Goal: Task Accomplishment & Management: Manage account settings

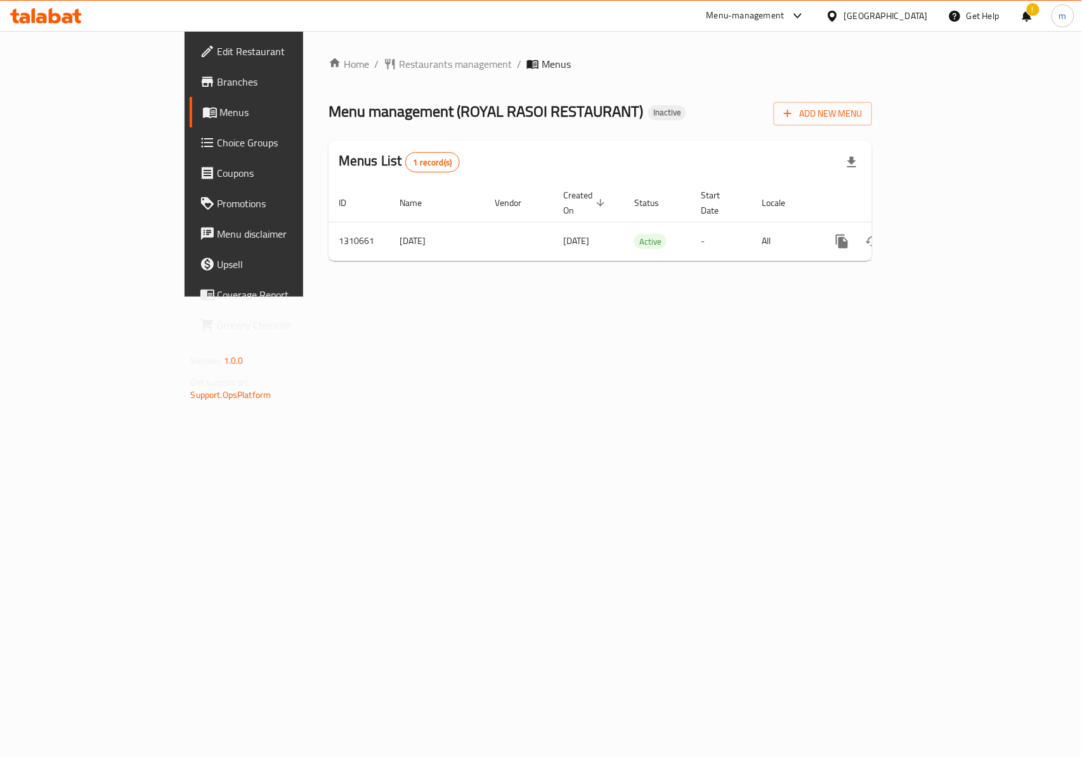
click at [220, 112] on span "Menus" at bounding box center [287, 112] width 135 height 15
click at [862, 115] on span "Add New Menu" at bounding box center [823, 114] width 78 height 16
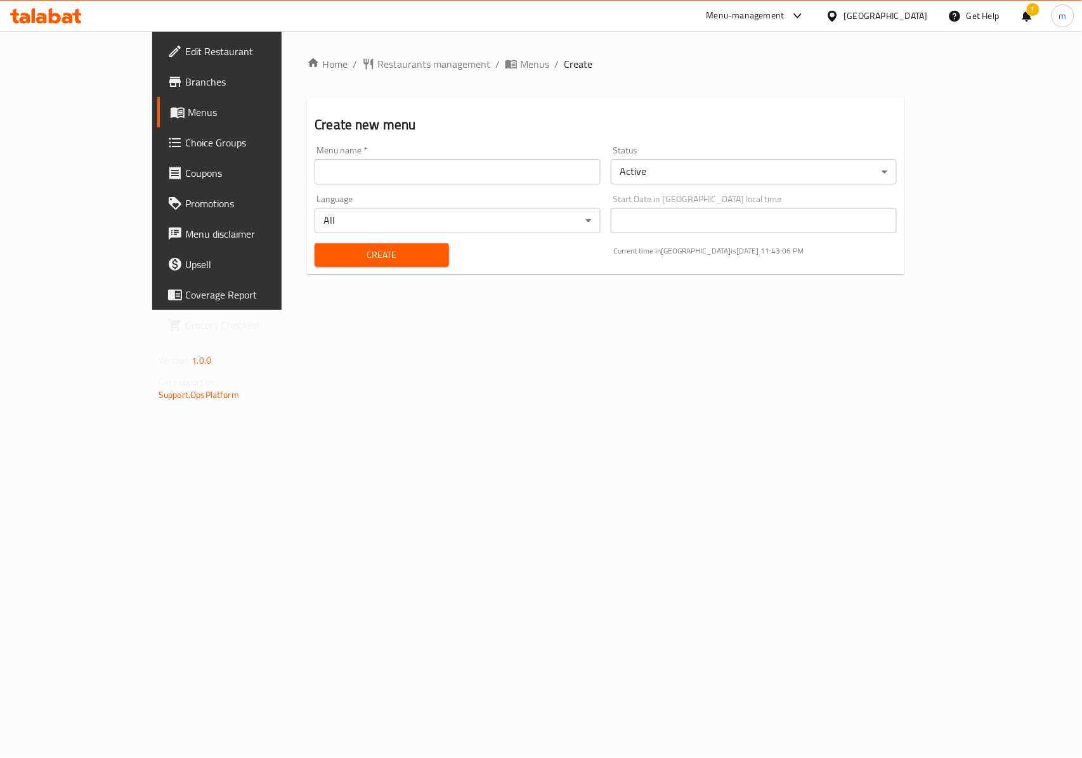
click at [315, 176] on input "text" at bounding box center [458, 171] width 286 height 25
click at [353, 168] on input "text" at bounding box center [458, 171] width 286 height 25
type input "s"
type input "SR"
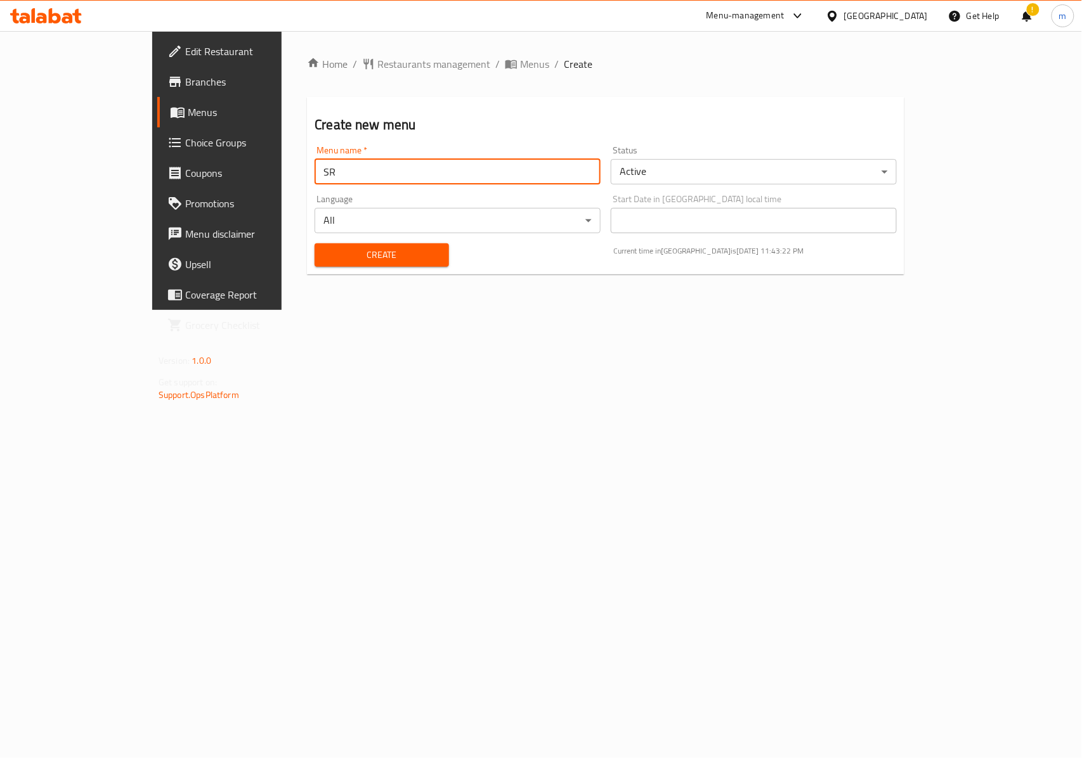
click at [368, 252] on span "Create" at bounding box center [382, 255] width 114 height 16
click at [188, 113] on span "Menus" at bounding box center [255, 112] width 135 height 15
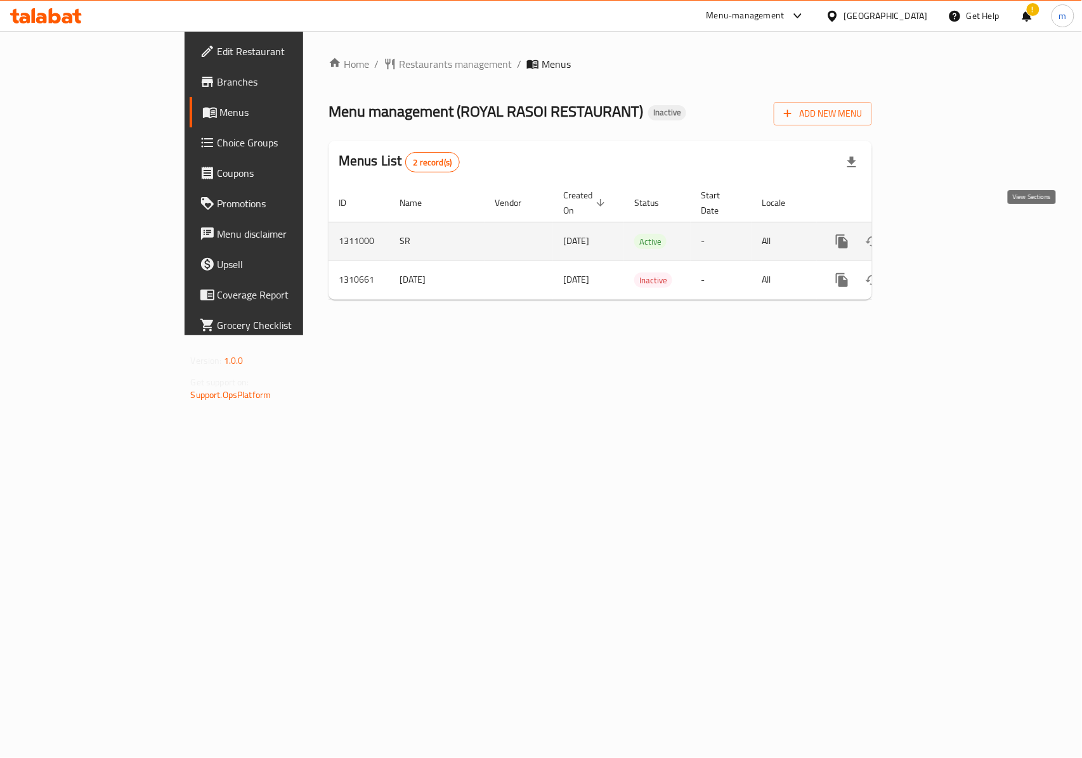
click at [941, 234] on icon "enhanced table" at bounding box center [933, 241] width 15 height 15
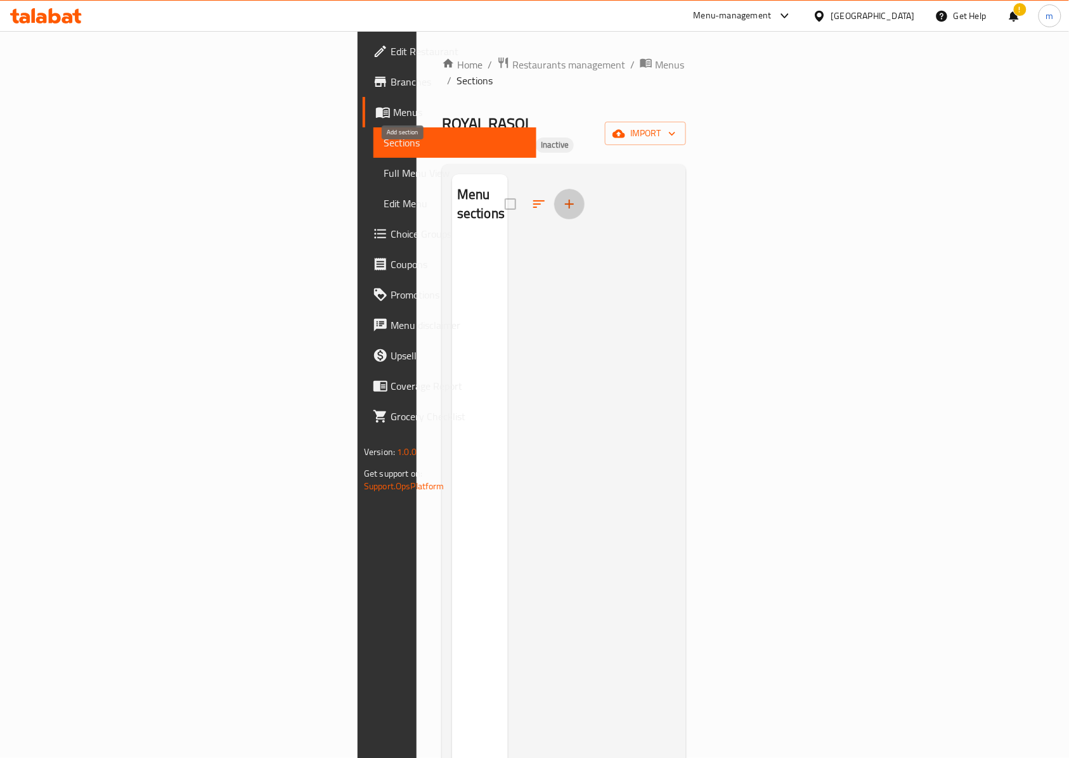
click at [562, 197] on icon "button" at bounding box center [569, 204] width 15 height 15
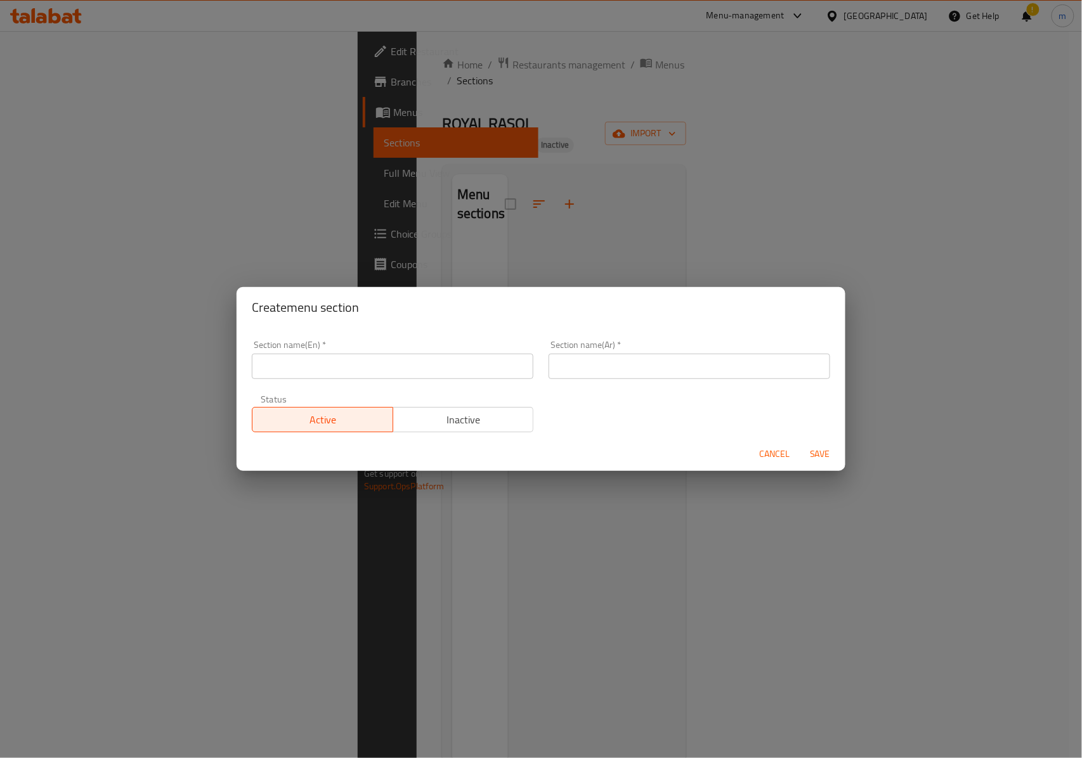
click at [358, 372] on input "text" at bounding box center [393, 366] width 282 height 25
type input "ROYAL RASOI RESTAURANT, Al Souq Al Kabeer"
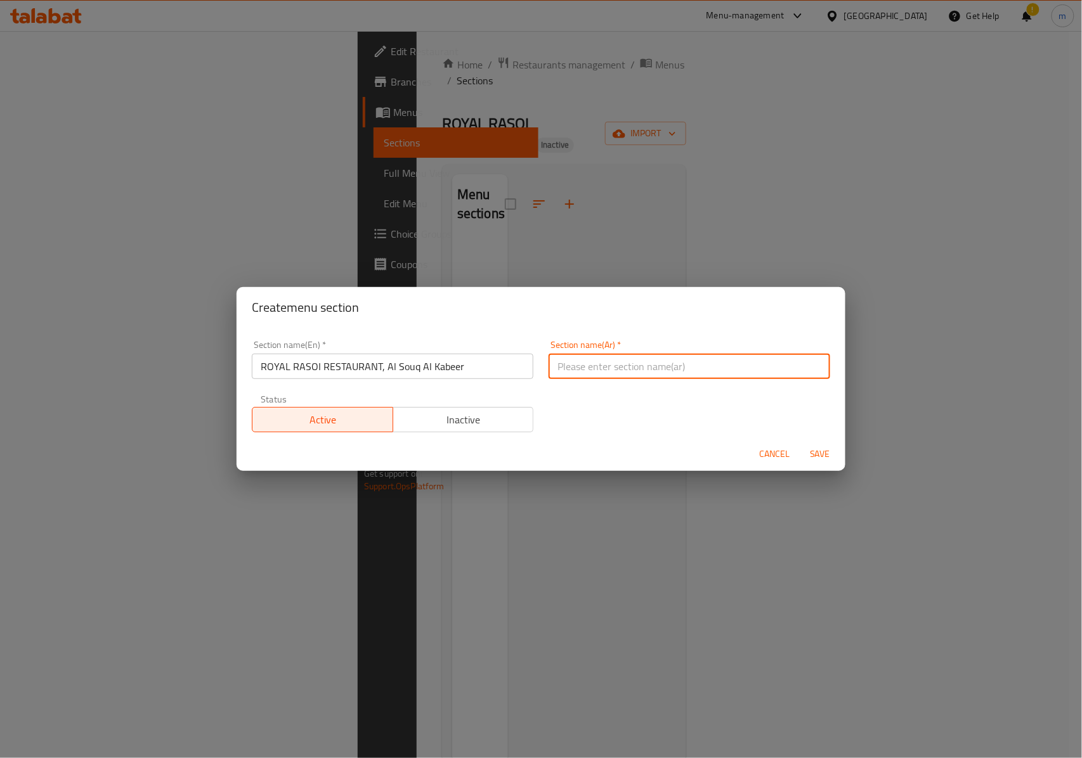
click at [606, 368] on input "text" at bounding box center [690, 366] width 282 height 25
type input "مطعم رويال راسوي, السوق الكبير"
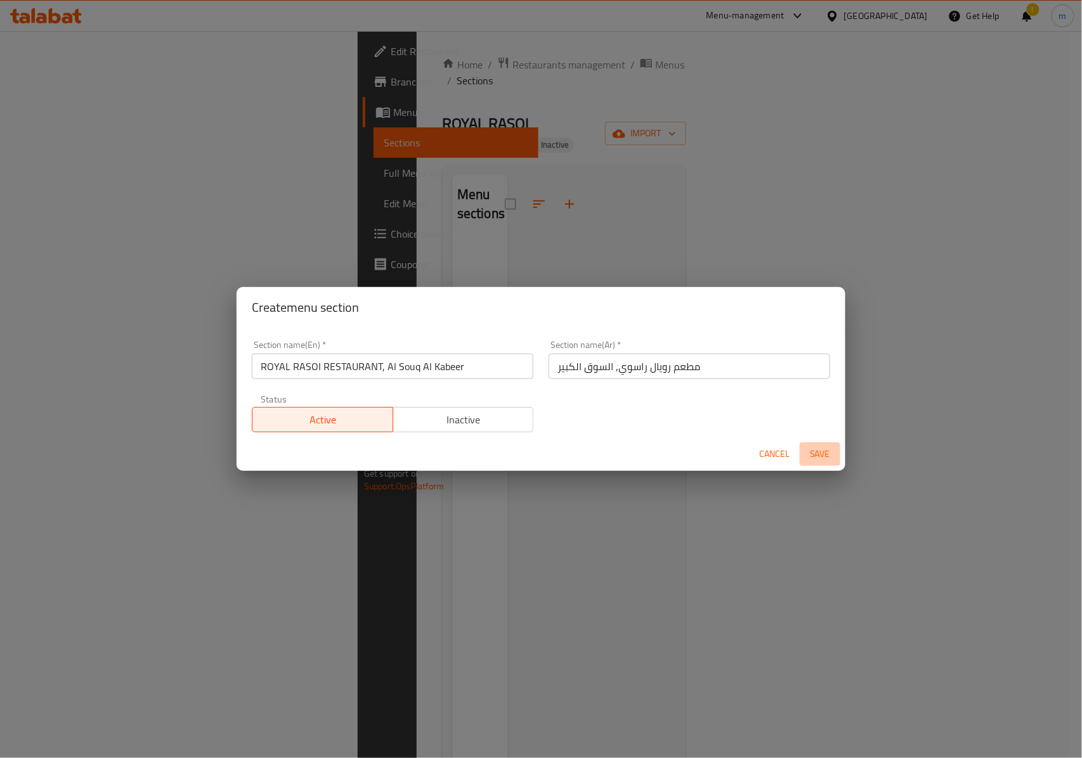
click at [820, 450] on span "Save" at bounding box center [820, 454] width 30 height 16
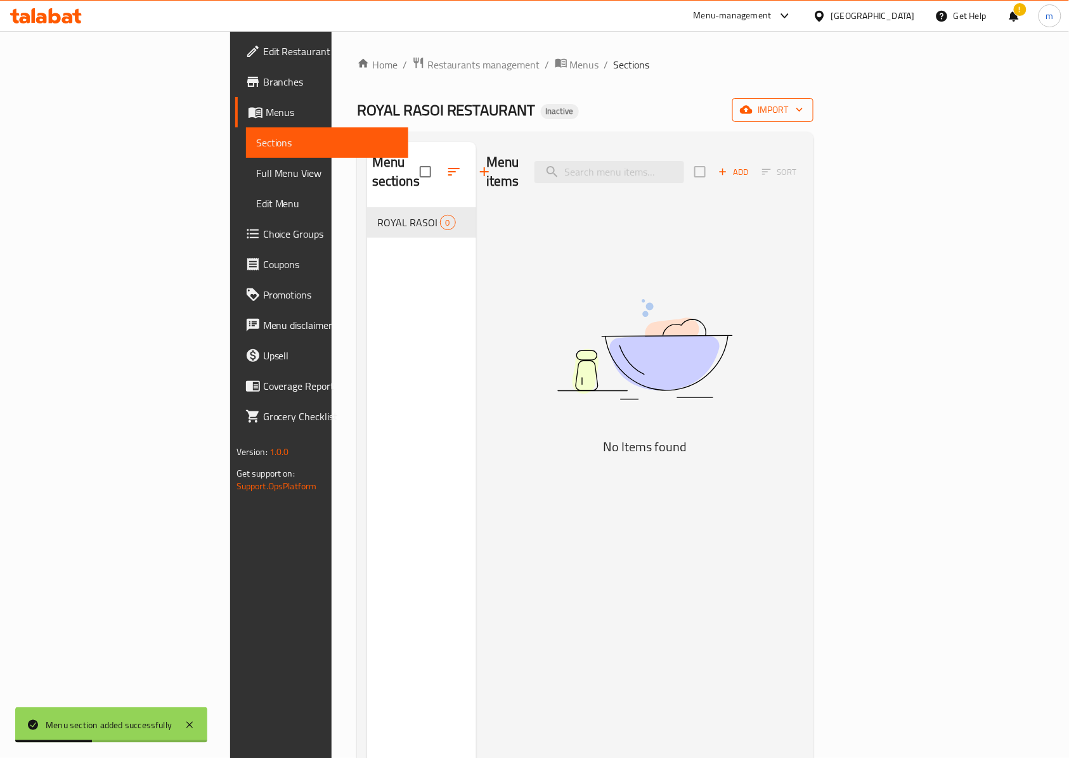
click at [803, 107] on span "import" at bounding box center [773, 110] width 61 height 16
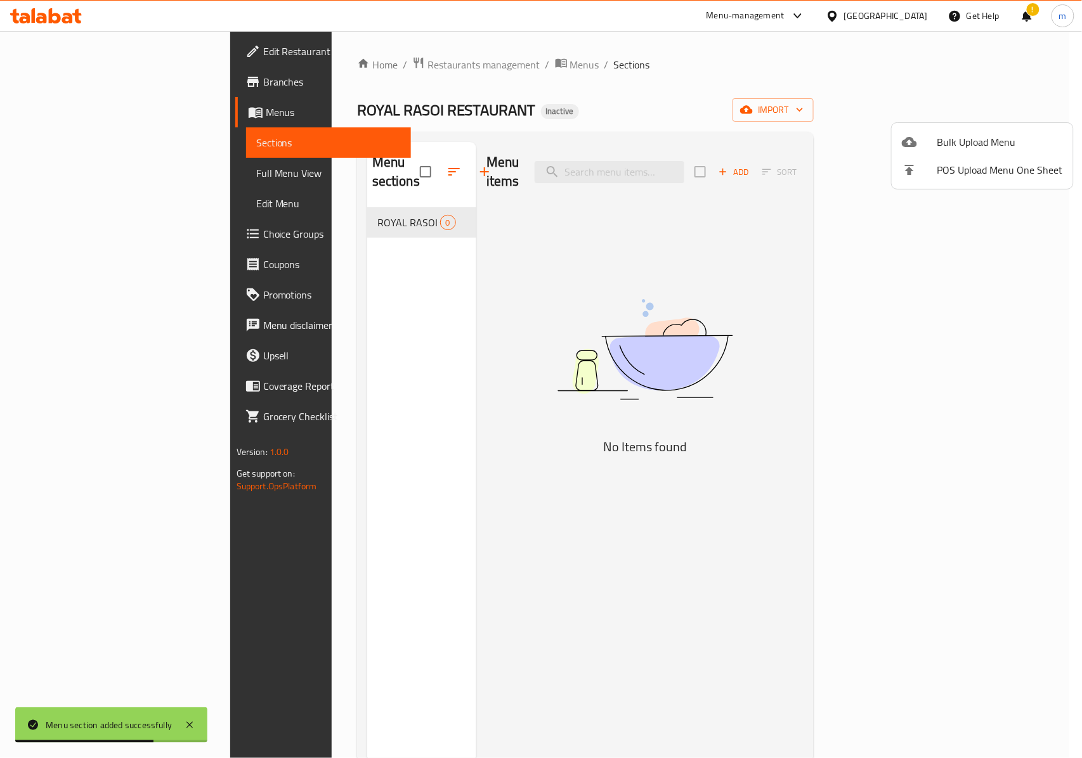
click at [397, 165] on div at bounding box center [541, 379] width 1082 height 758
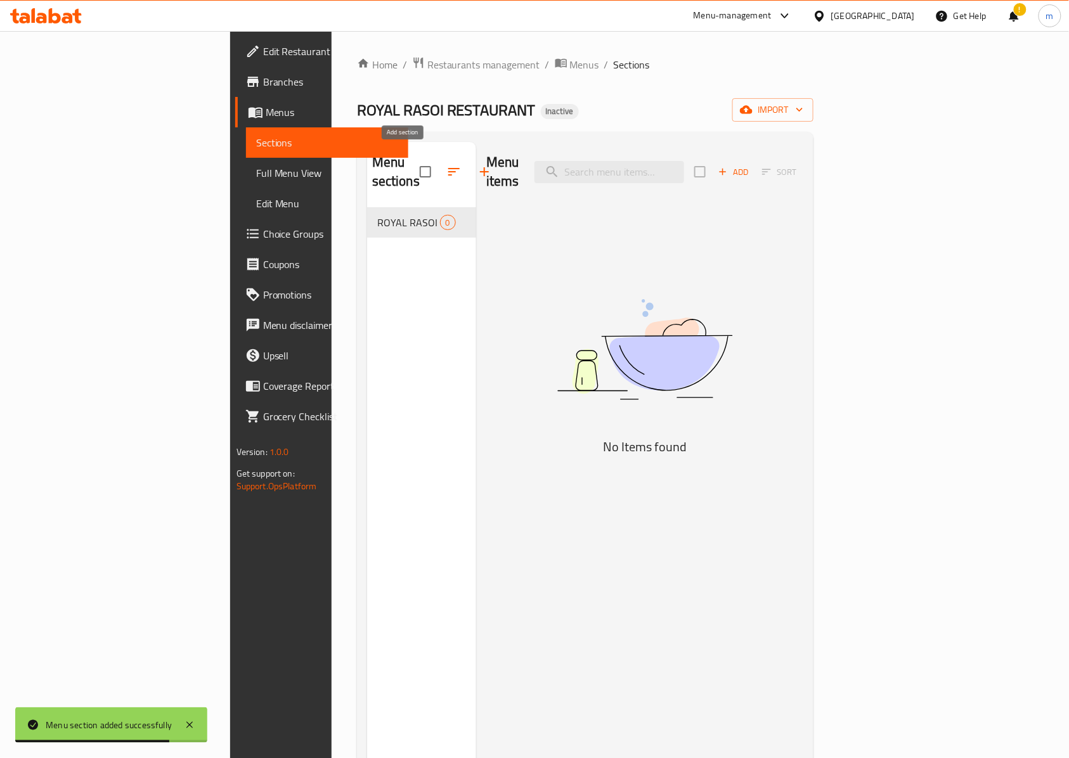
click at [477, 166] on icon "button" at bounding box center [484, 171] width 15 height 15
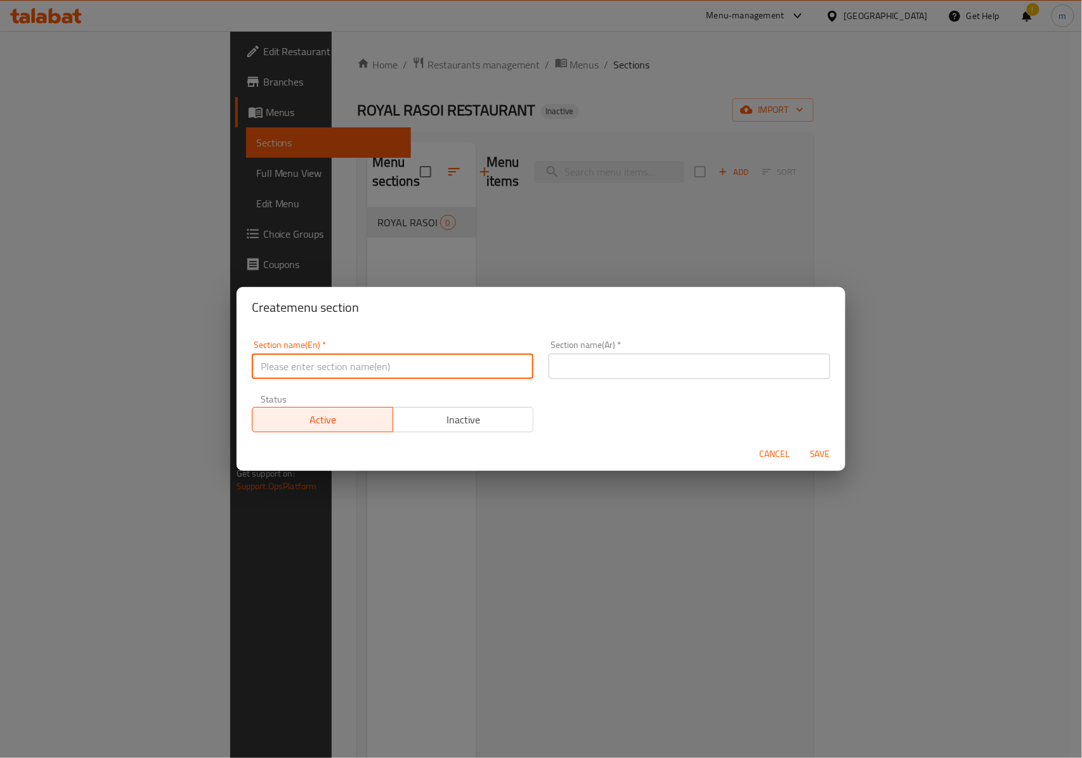
click at [432, 359] on input "text" at bounding box center [393, 366] width 282 height 25
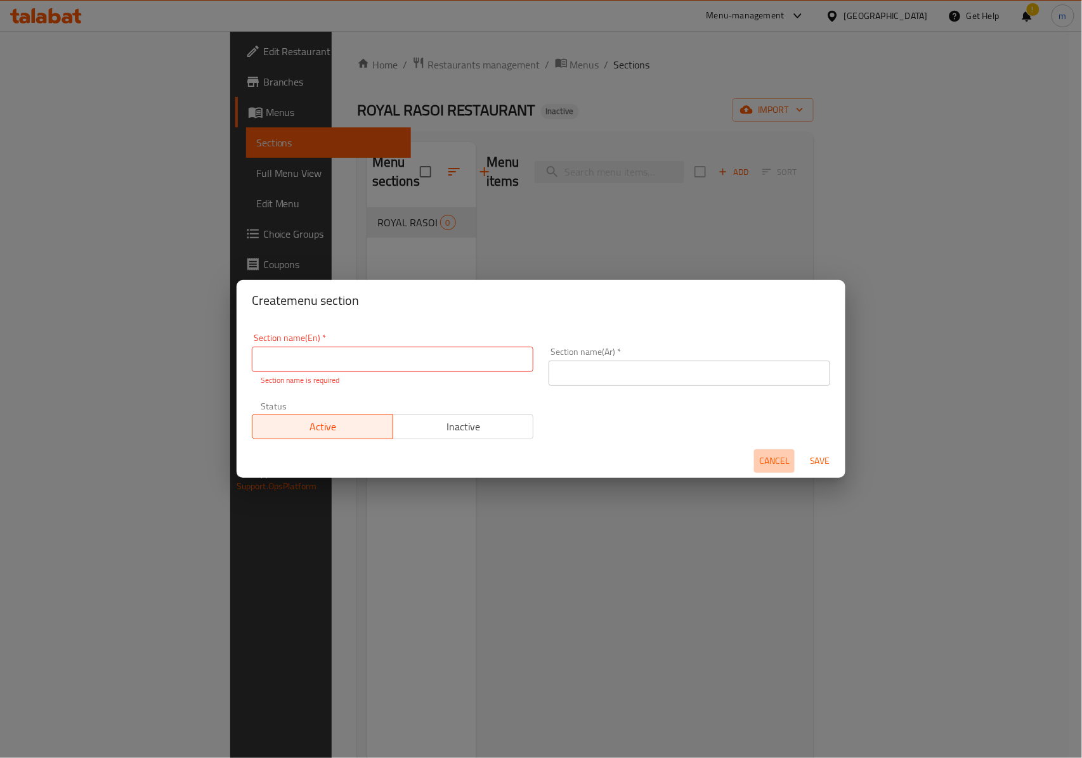
click at [770, 457] on span "Cancel" at bounding box center [774, 461] width 30 height 16
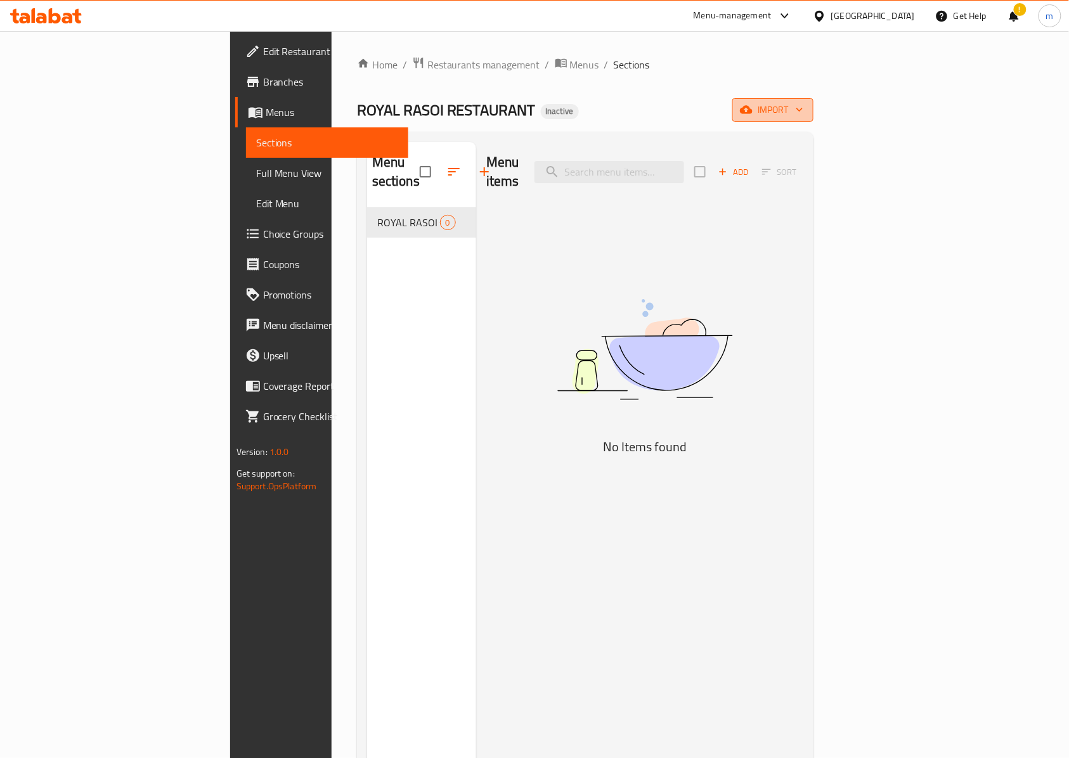
click at [753, 114] on icon "button" at bounding box center [746, 109] width 13 height 13
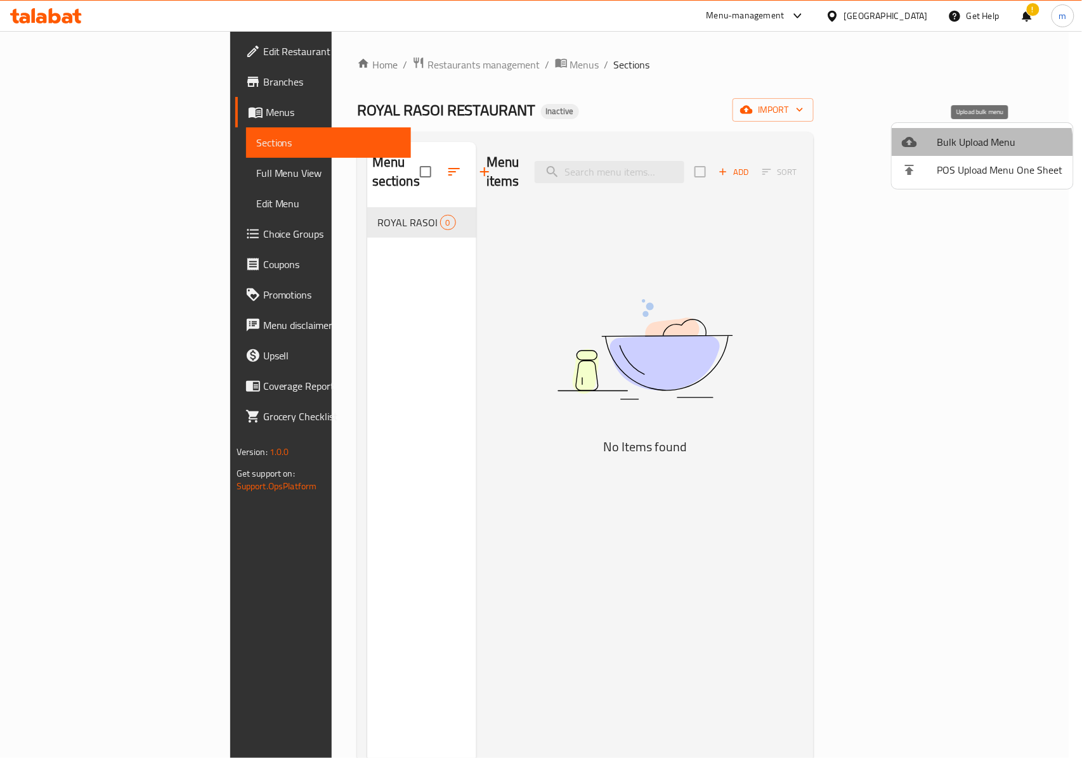
click at [967, 148] on span "Bulk Upload Menu" at bounding box center [1000, 141] width 126 height 15
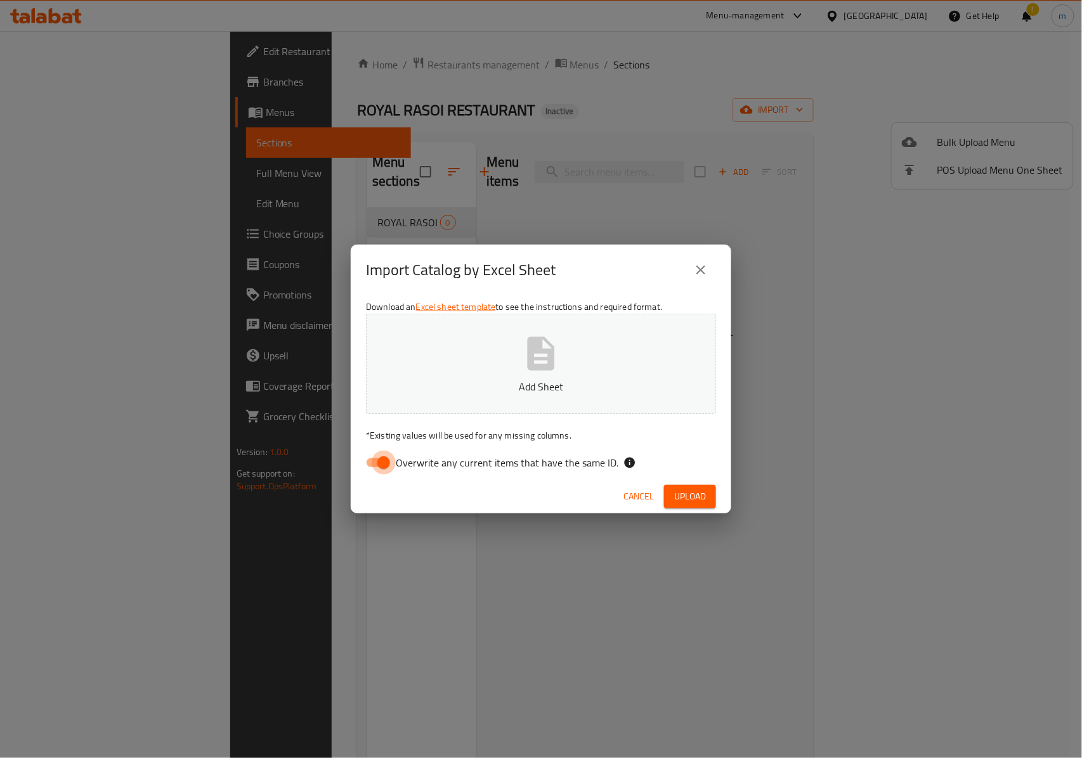
click at [383, 468] on input "Overwrite any current items that have the same ID." at bounding box center [384, 463] width 72 height 24
checkbox input "false"
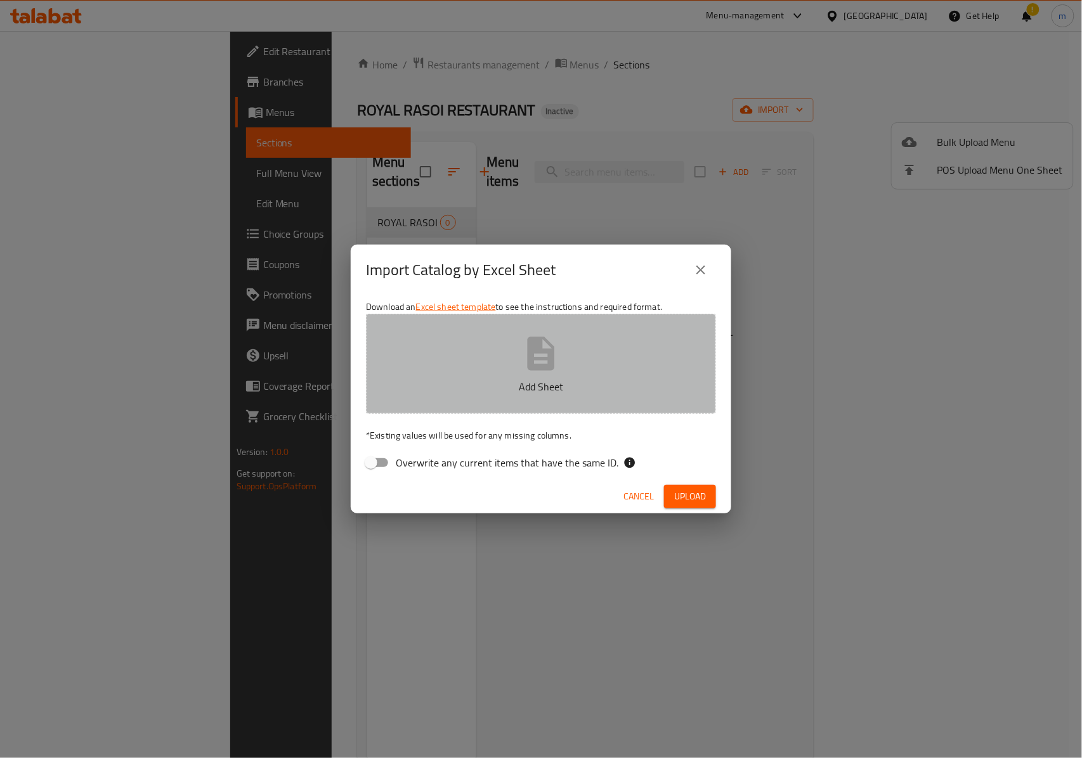
click at [526, 371] on icon "button" at bounding box center [541, 354] width 41 height 41
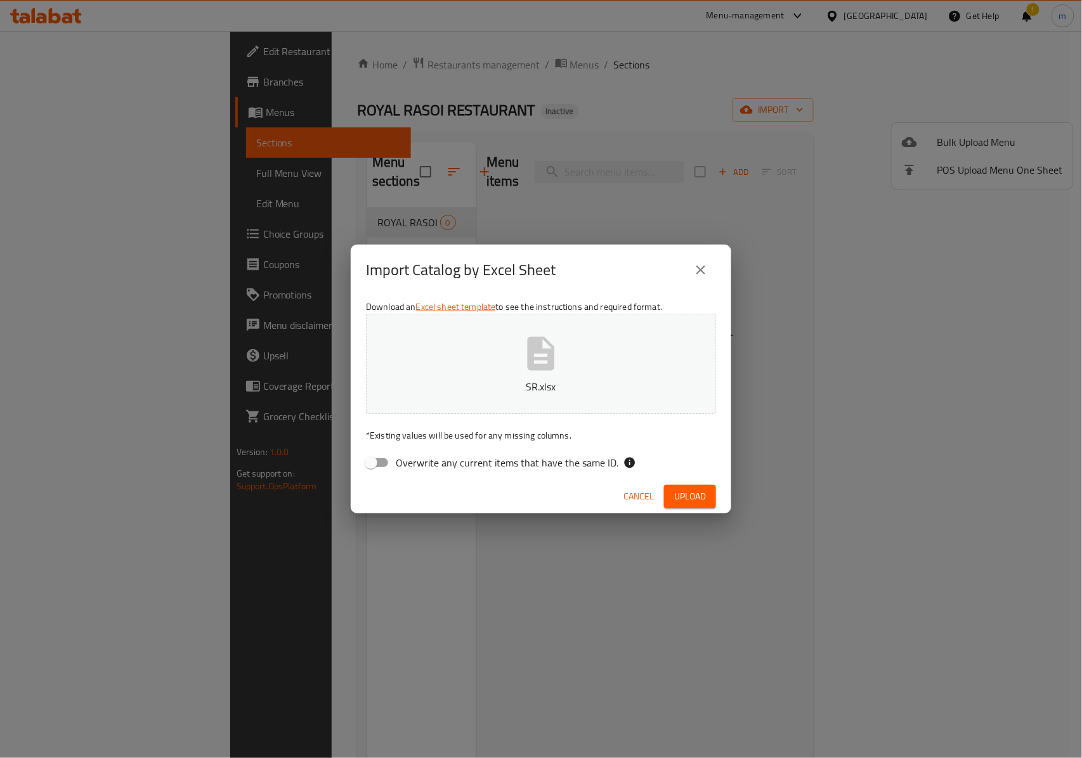
click at [696, 496] on span "Upload" at bounding box center [690, 497] width 32 height 16
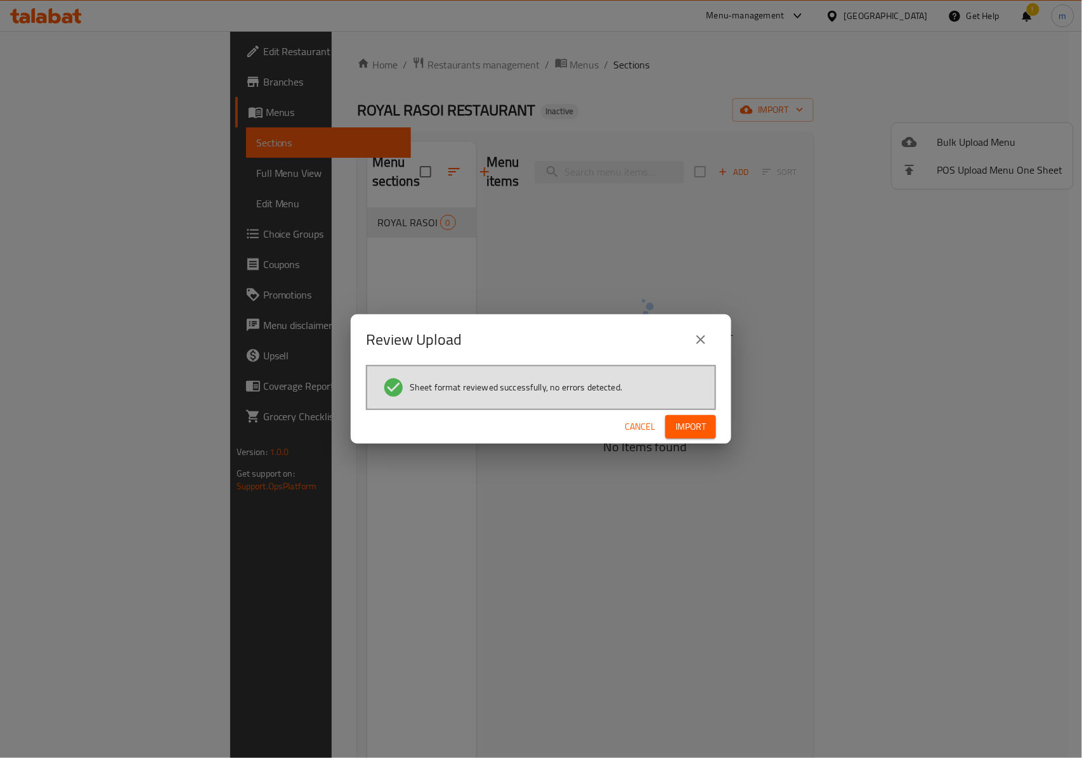
click at [695, 429] on span "Import" at bounding box center [690, 427] width 30 height 16
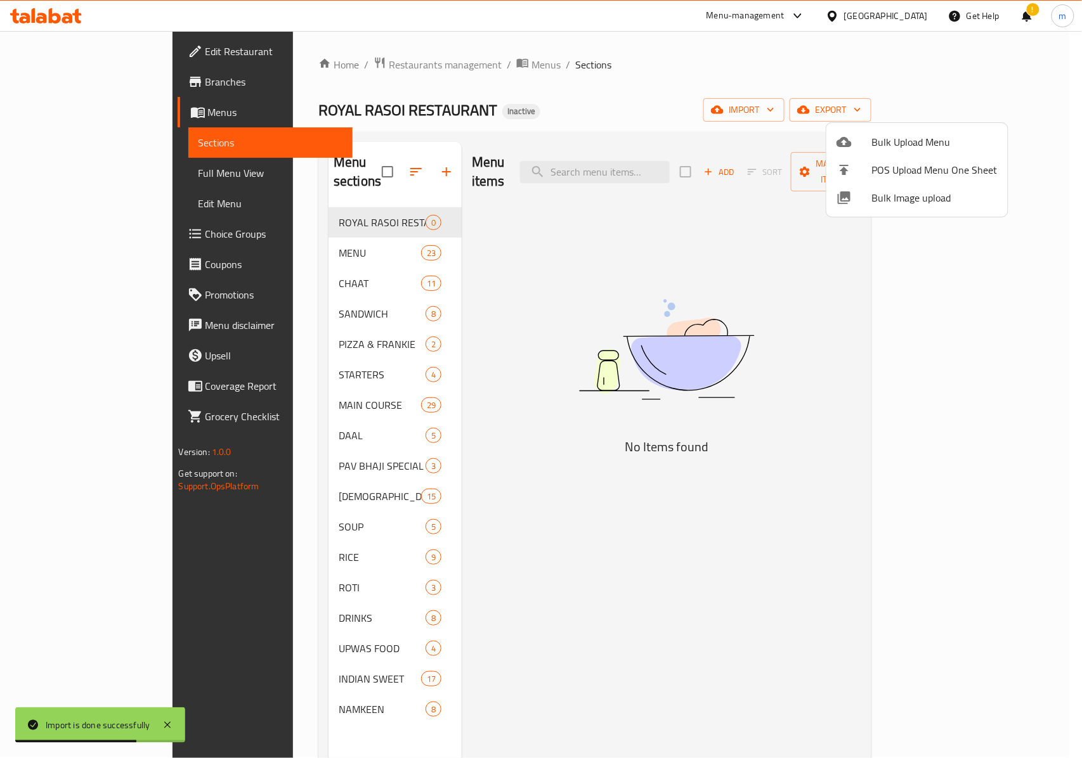
click at [315, 213] on div at bounding box center [541, 379] width 1082 height 758
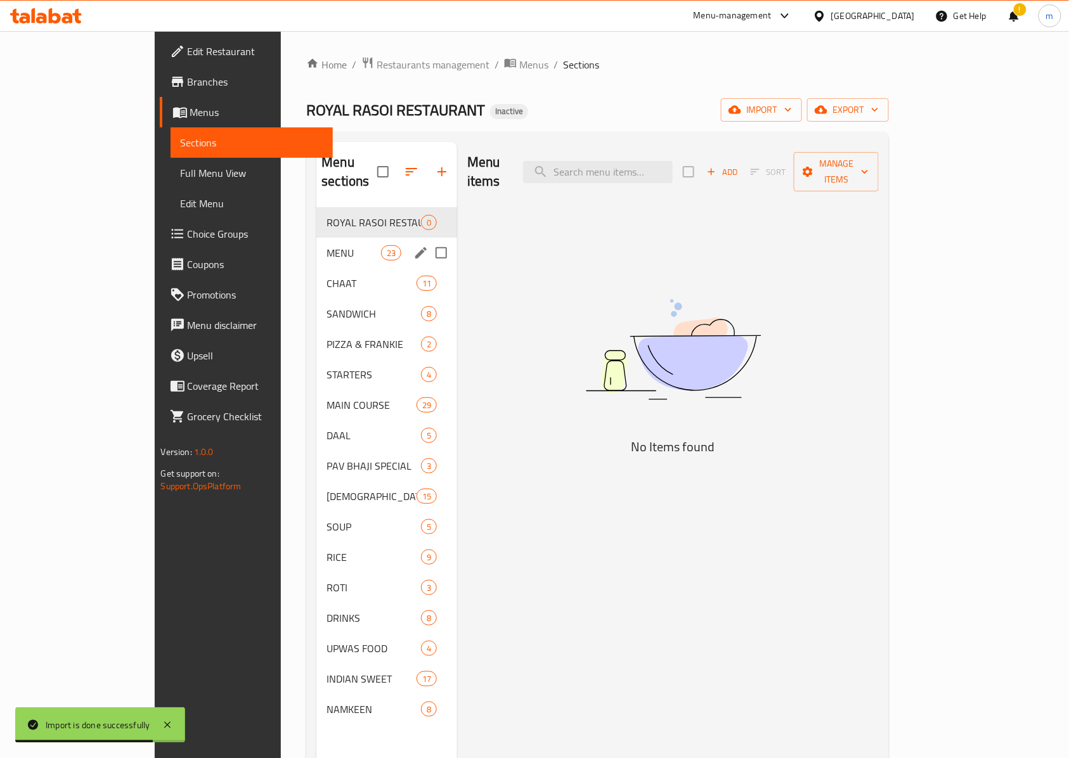
click at [327, 245] on span "MENU" at bounding box center [354, 252] width 54 height 15
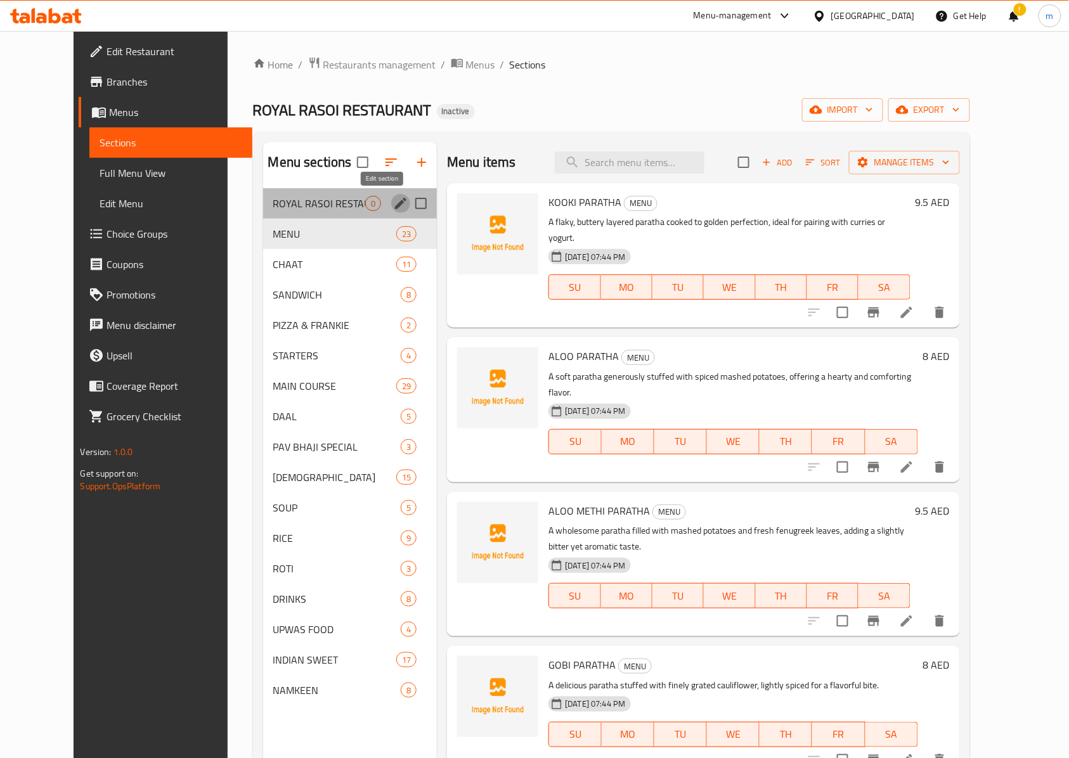
click at [393, 206] on icon "edit" at bounding box center [400, 203] width 15 height 15
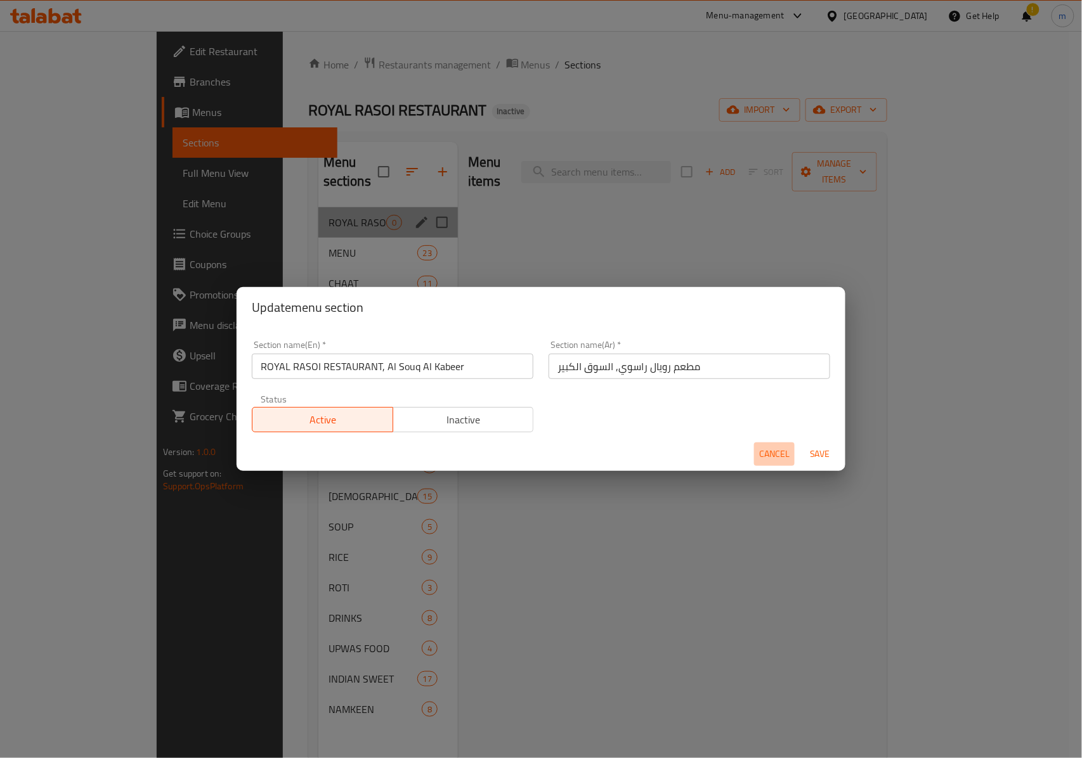
click at [762, 457] on span "Cancel" at bounding box center [774, 454] width 30 height 16
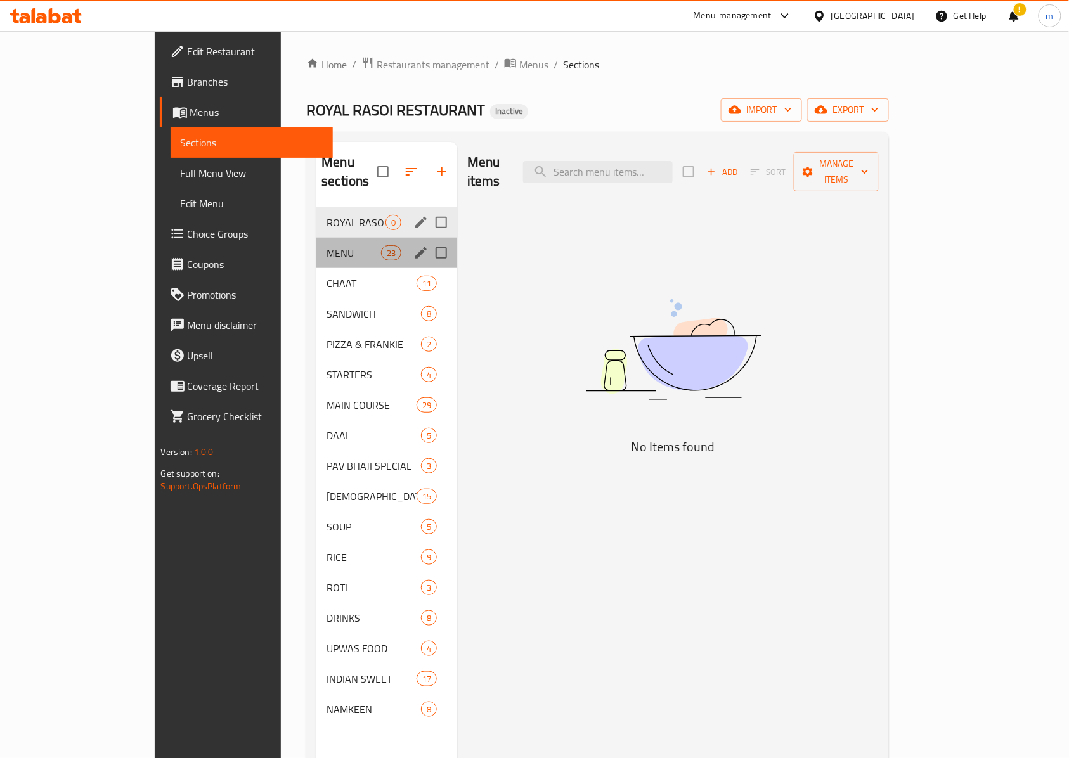
click at [338, 249] on div "MENU 23" at bounding box center [386, 253] width 141 height 30
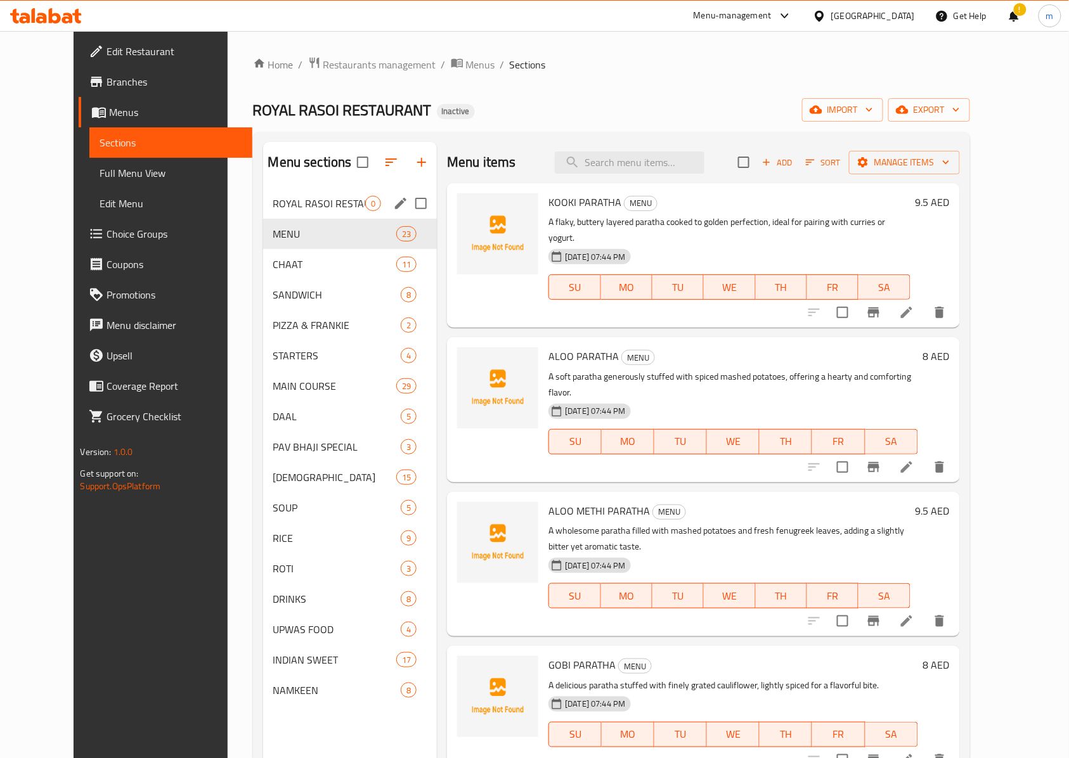
click at [344, 204] on span "ROYAL RASOI RESTAURANT, Al Souq Al Kabeer" at bounding box center [319, 203] width 93 height 15
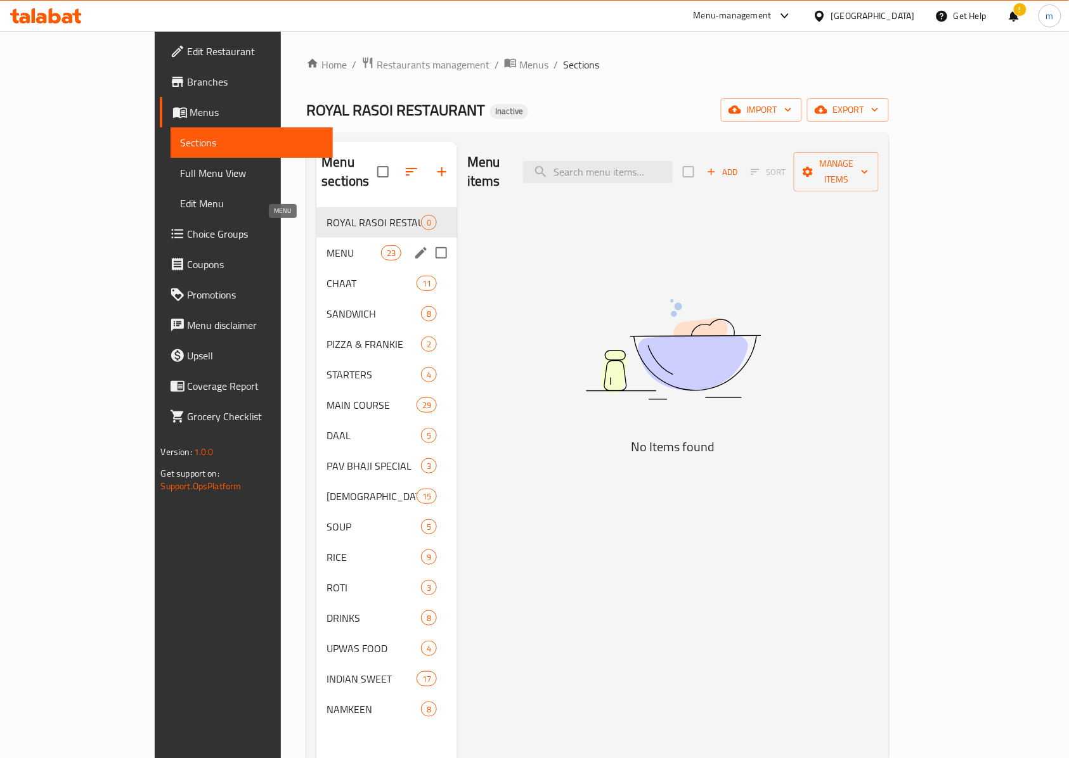
click at [327, 245] on span "MENU" at bounding box center [354, 252] width 54 height 15
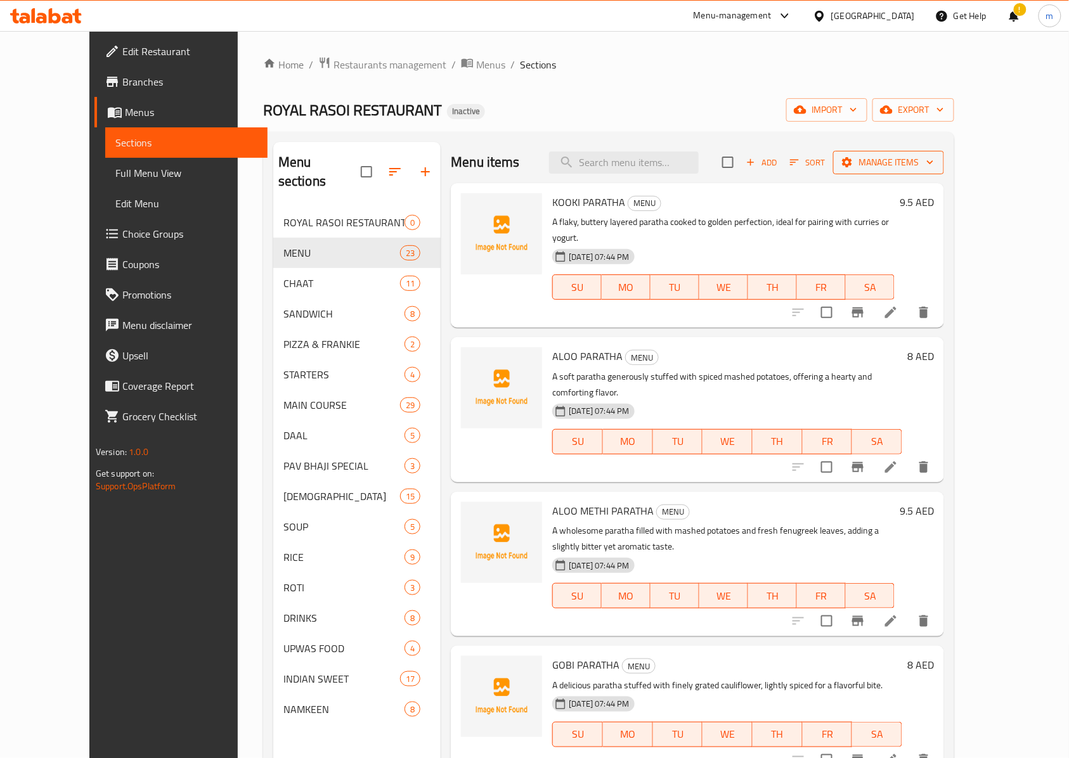
click at [944, 166] on button "Manage items" at bounding box center [888, 162] width 111 height 23
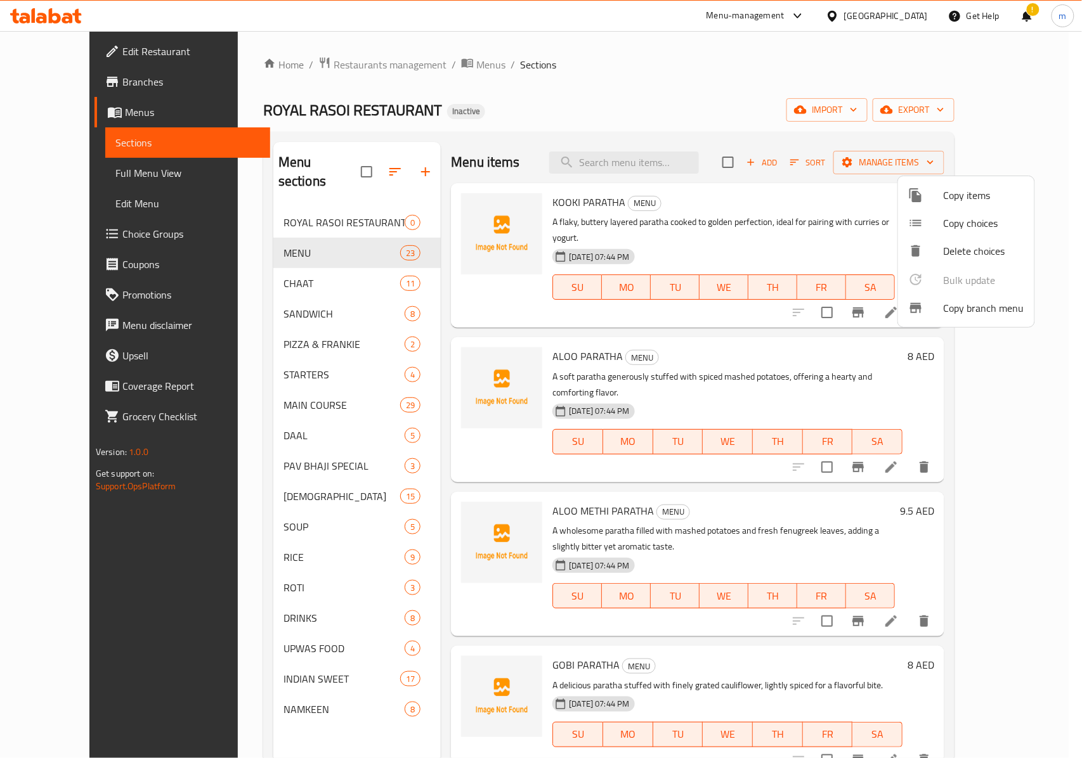
click at [1021, 113] on div at bounding box center [541, 379] width 1082 height 758
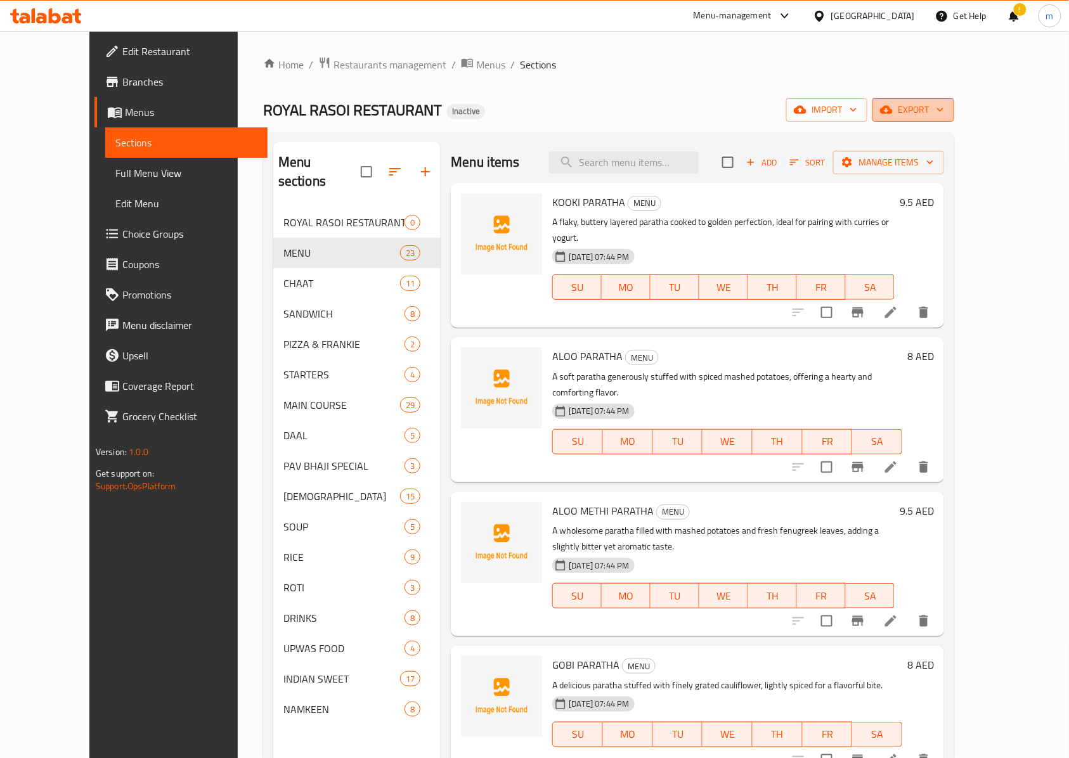
click at [947, 110] on icon "button" at bounding box center [940, 109] width 13 height 13
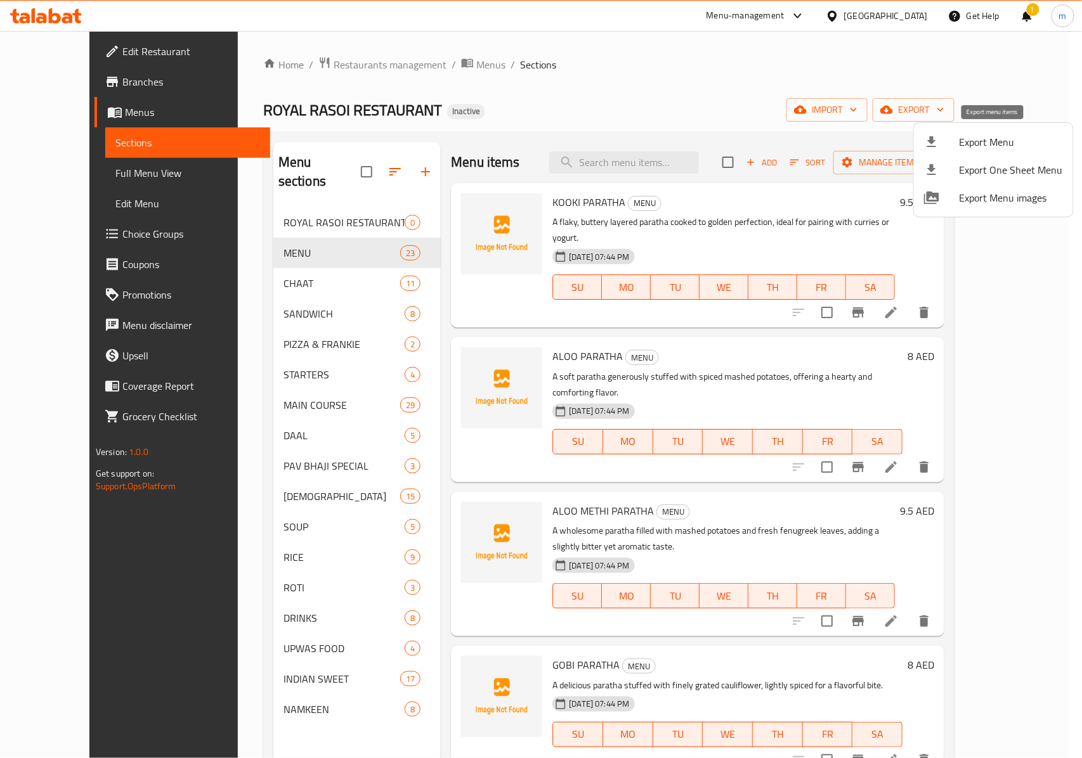
click at [995, 134] on span "Export Menu" at bounding box center [1010, 141] width 103 height 15
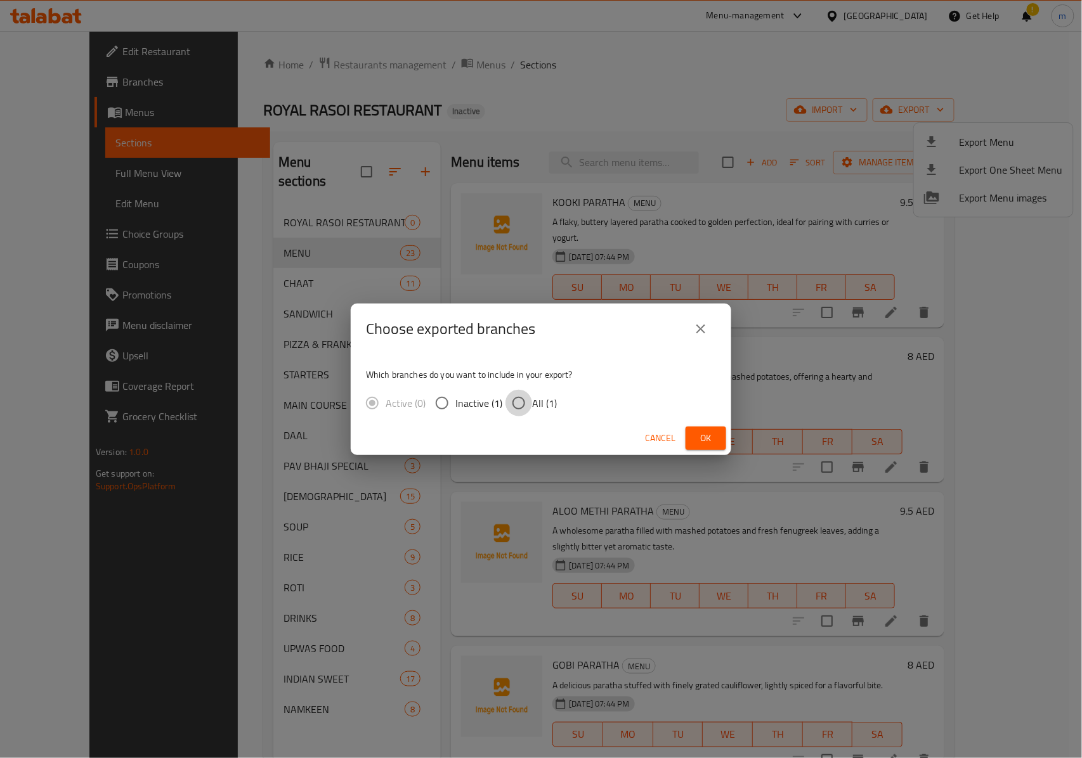
click at [528, 405] on input "All (1)" at bounding box center [518, 403] width 27 height 27
radio input "true"
click at [701, 442] on span "Ok" at bounding box center [706, 439] width 20 height 16
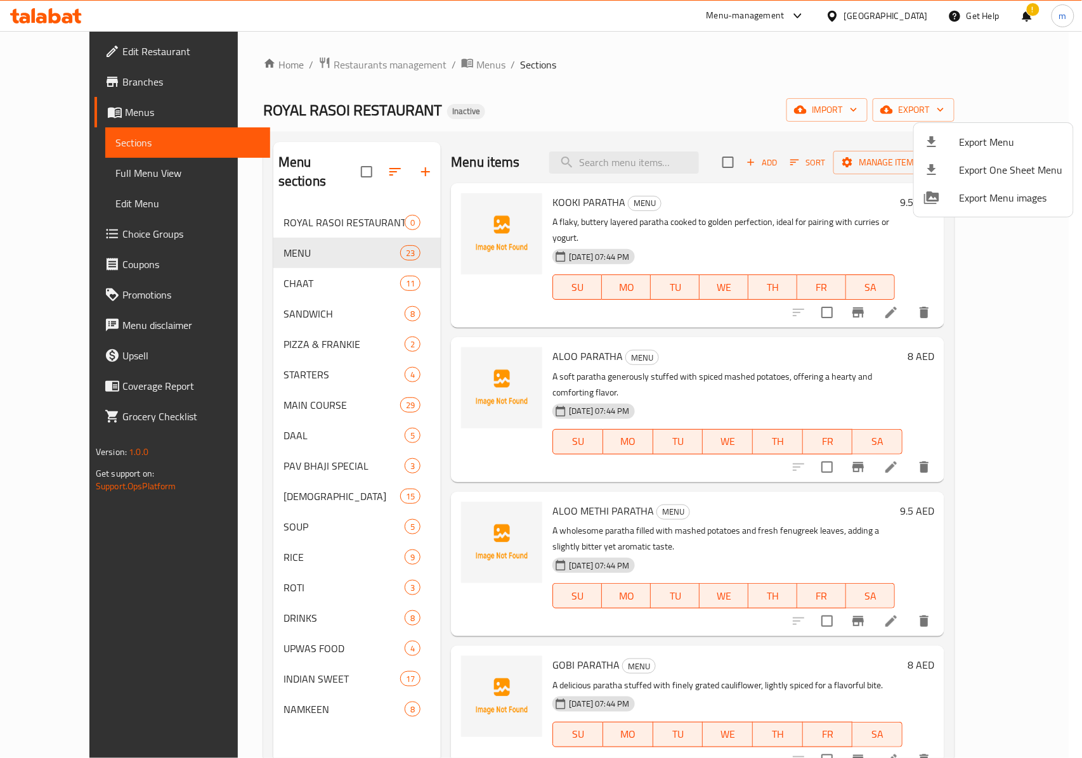
click at [349, 689] on div at bounding box center [541, 379] width 1082 height 758
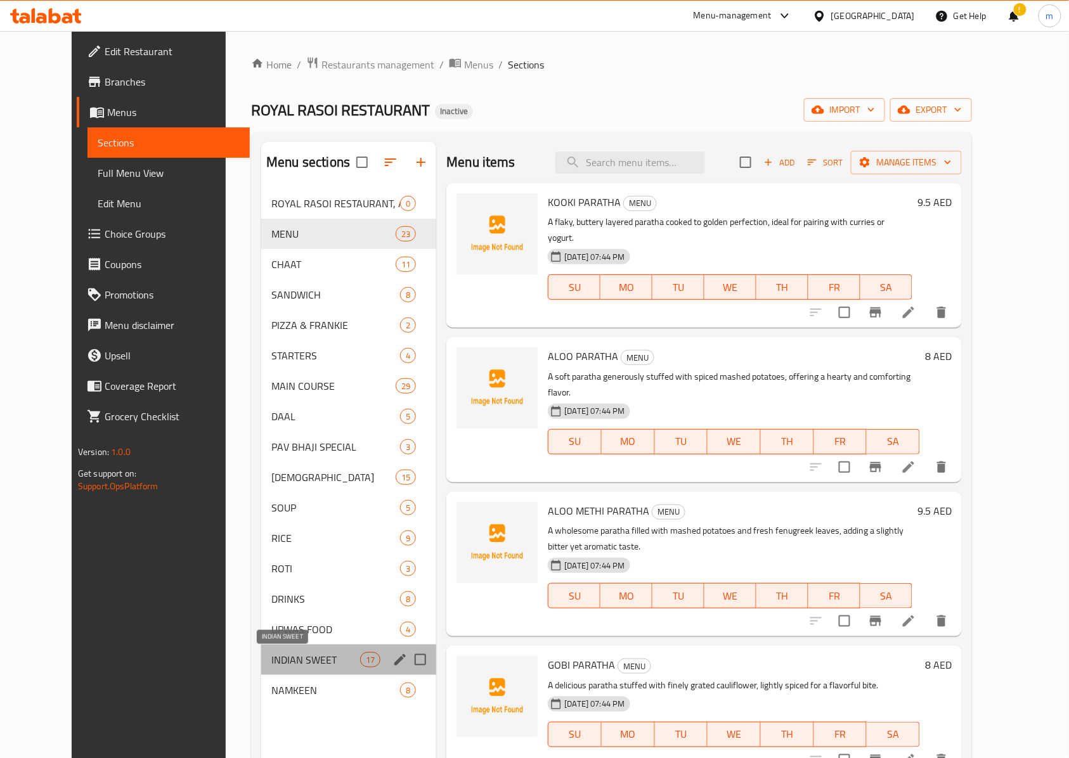
click at [311, 663] on span "INDIAN SWEET" at bounding box center [315, 660] width 89 height 15
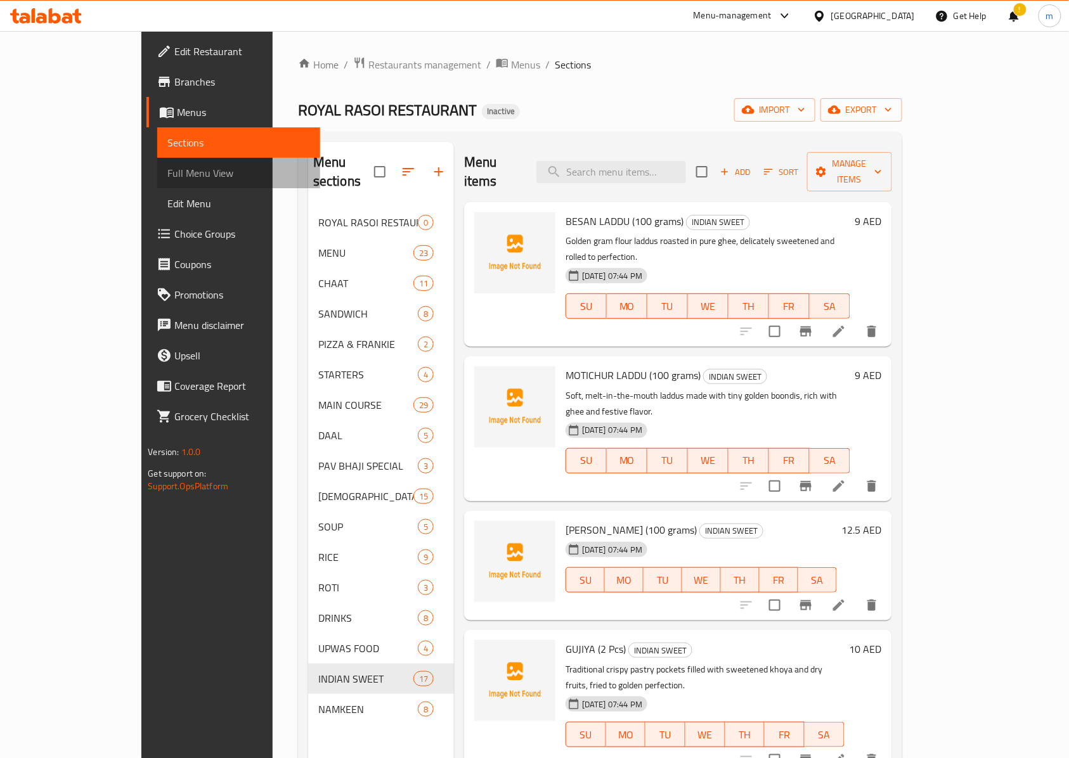
click at [167, 174] on span "Full Menu View" at bounding box center [238, 173] width 143 height 15
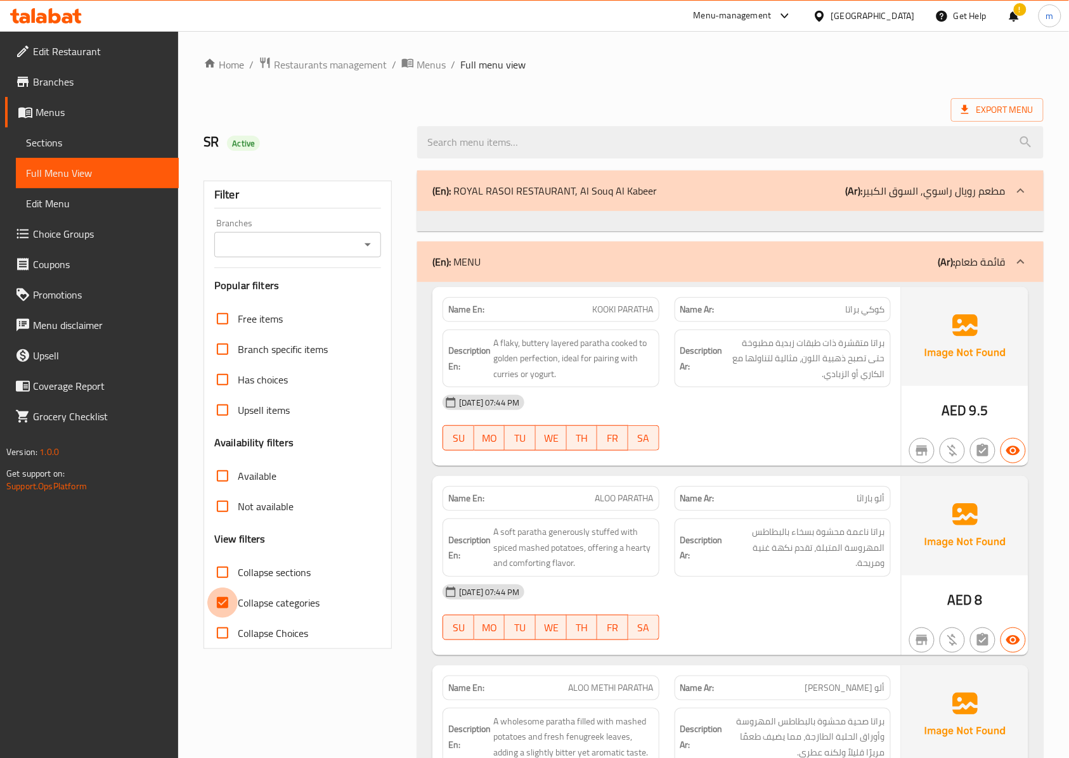
drag, startPoint x: 216, startPoint y: 604, endPoint x: 249, endPoint y: 633, distance: 43.6
click at [216, 604] on input "Collapse categories" at bounding box center [222, 603] width 30 height 30
checkbox input "false"
click at [359, 115] on div "SR Active" at bounding box center [303, 142] width 214 height 56
click at [94, 137] on span "Sections" at bounding box center [97, 142] width 143 height 15
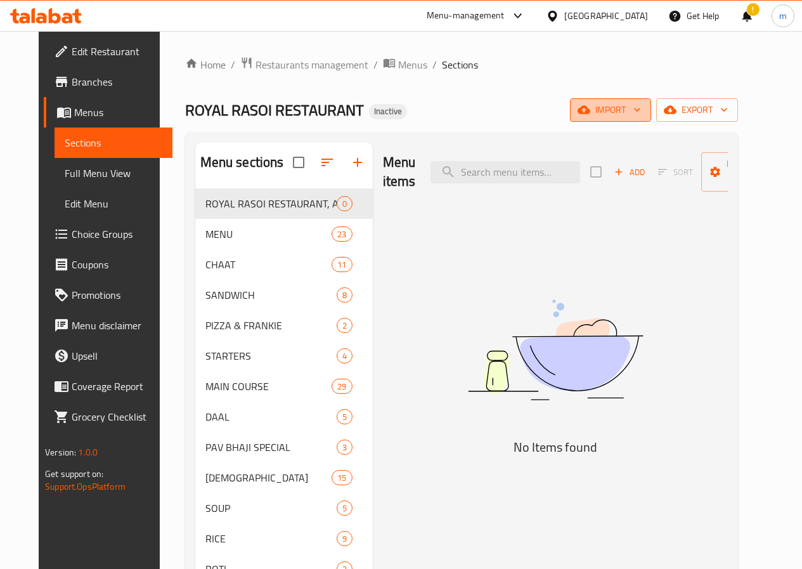
click at [644, 110] on icon "button" at bounding box center [637, 109] width 13 height 13
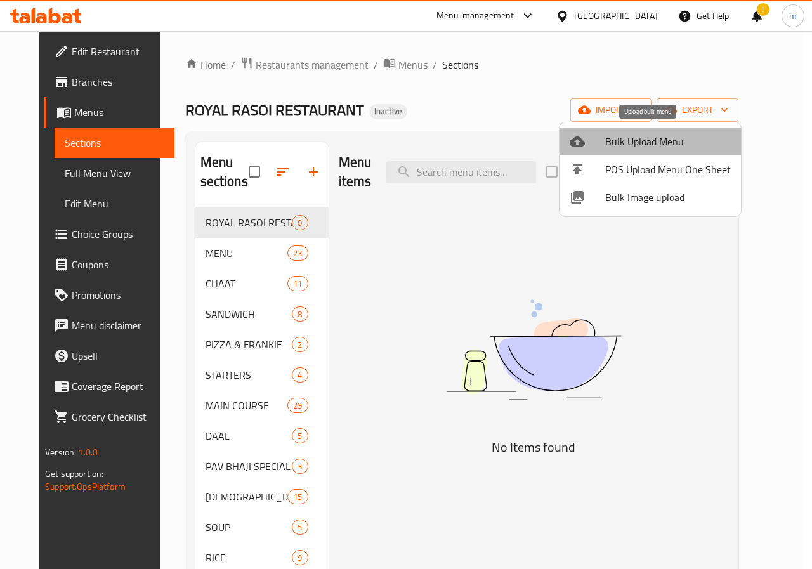
click at [660, 145] on span "Bulk Upload Menu" at bounding box center [668, 141] width 126 height 15
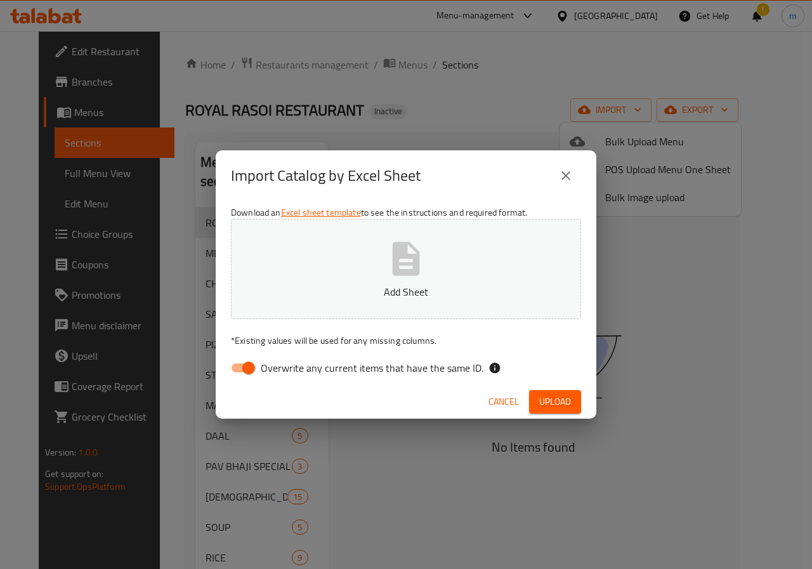
click at [512, 406] on span "Cancel" at bounding box center [503, 402] width 30 height 16
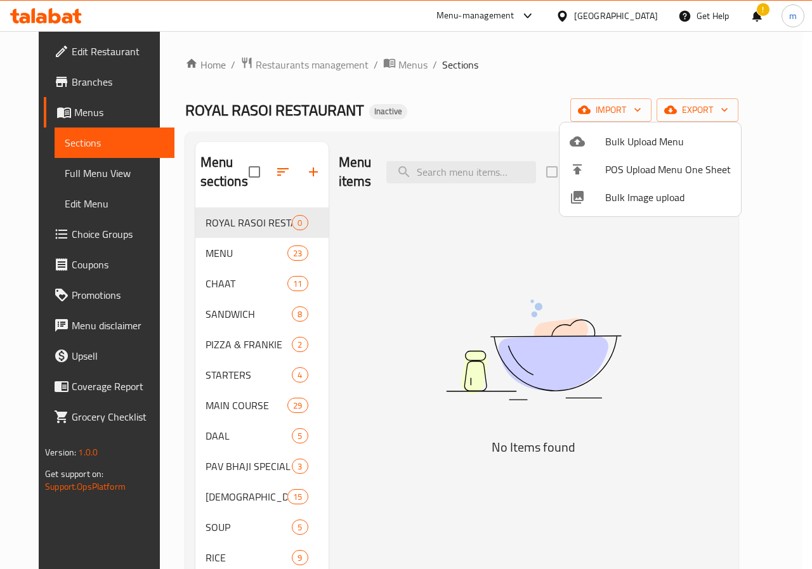
click at [249, 172] on div at bounding box center [406, 284] width 812 height 569
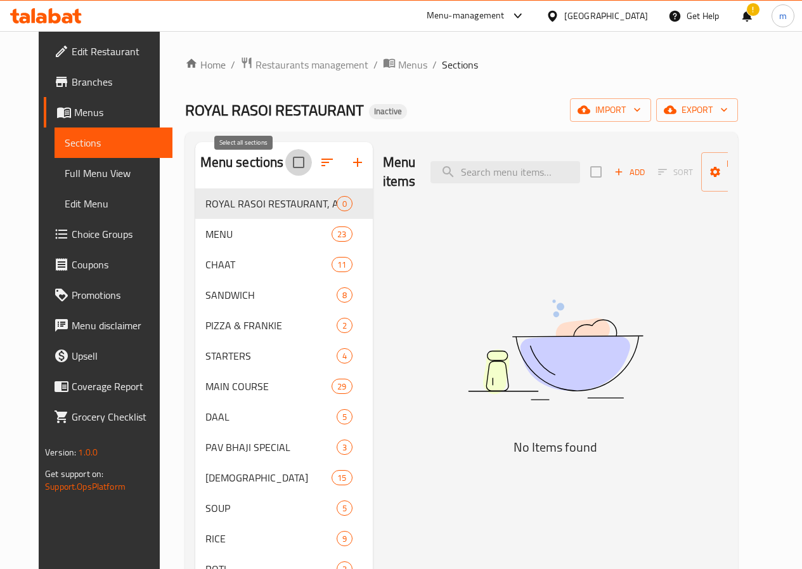
click at [285, 176] on input "checkbox" at bounding box center [298, 162] width 27 height 27
checkbox input "true"
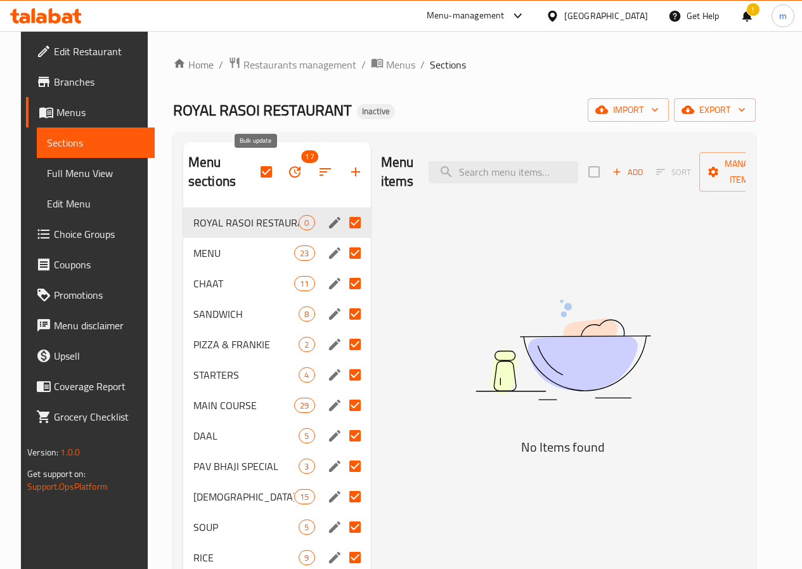
click at [280, 180] on button "button" at bounding box center [295, 172] width 30 height 30
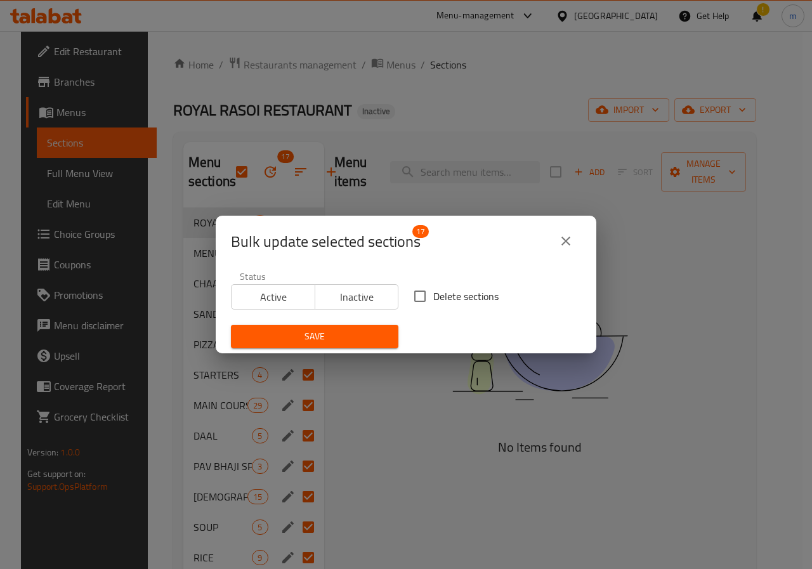
click at [427, 289] on input "Delete sections" at bounding box center [419, 296] width 27 height 27
checkbox input "true"
click at [375, 339] on span "Save" at bounding box center [314, 336] width 147 height 16
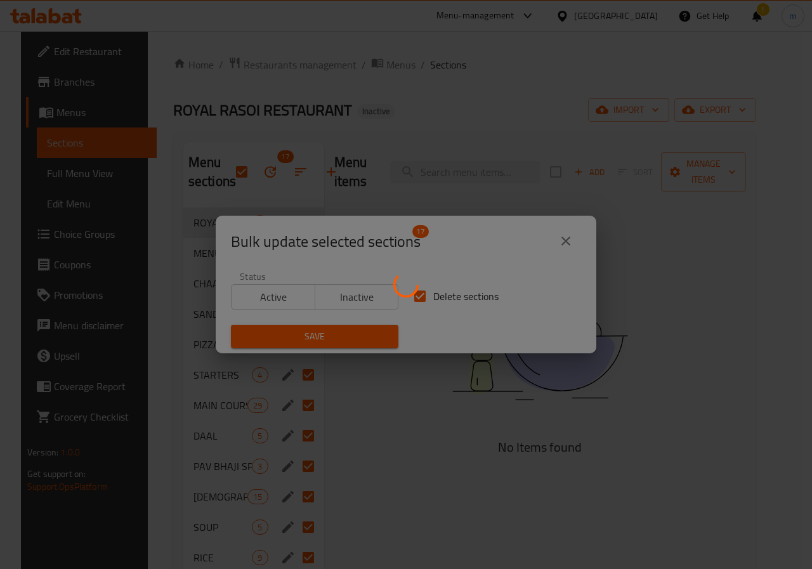
checkbox input "false"
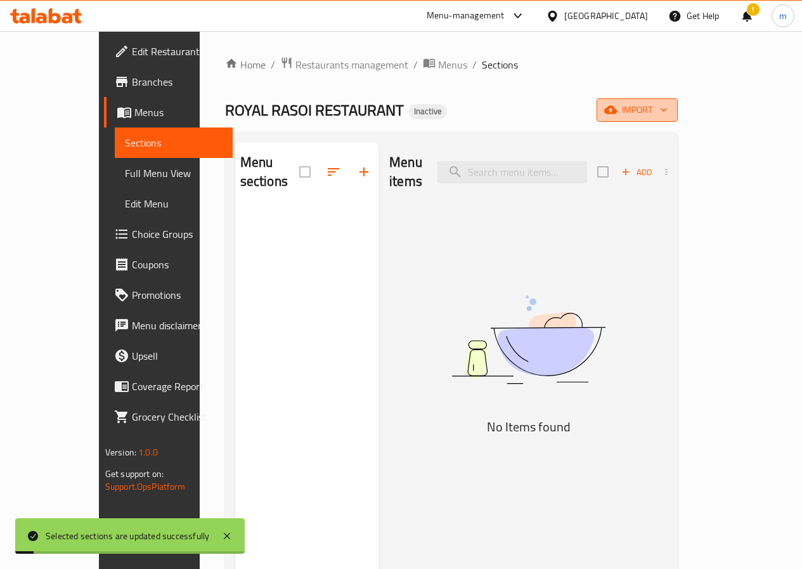
click at [678, 105] on button "import" at bounding box center [637, 109] width 81 height 23
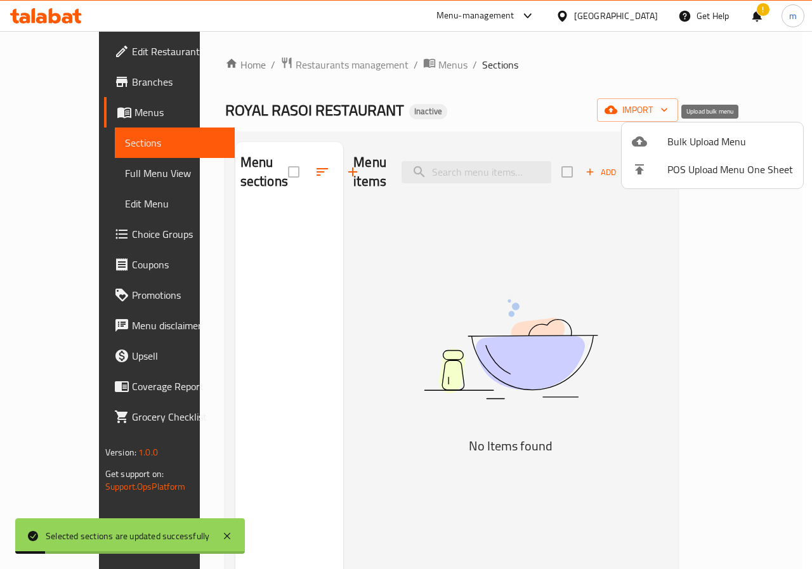
click at [683, 145] on span "Bulk Upload Menu" at bounding box center [730, 141] width 126 height 15
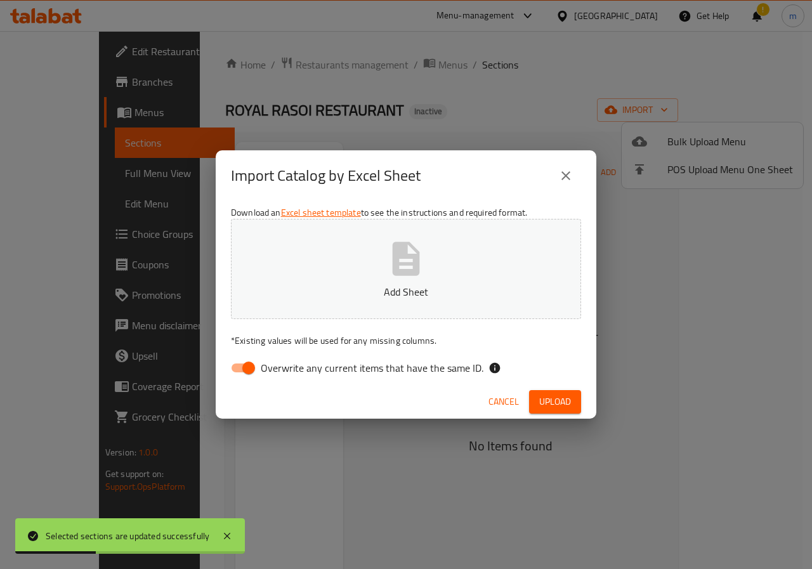
click at [245, 370] on input "Overwrite any current items that have the same ID." at bounding box center [248, 368] width 72 height 24
checkbox input "false"
click at [401, 272] on icon "button" at bounding box center [406, 259] width 27 height 34
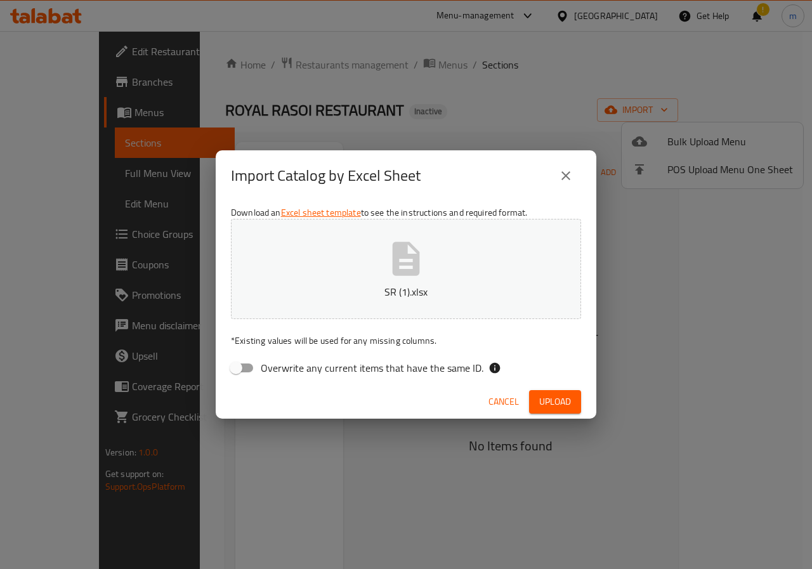
click at [563, 405] on span "Upload" at bounding box center [555, 402] width 32 height 16
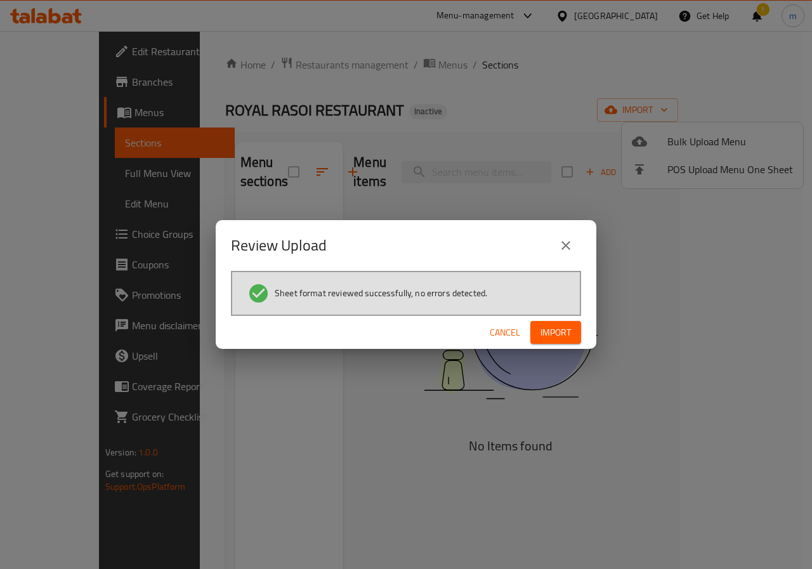
click at [561, 320] on div "Cancel Import" at bounding box center [406, 333] width 380 height 34
click at [564, 325] on span "Import" at bounding box center [555, 333] width 30 height 16
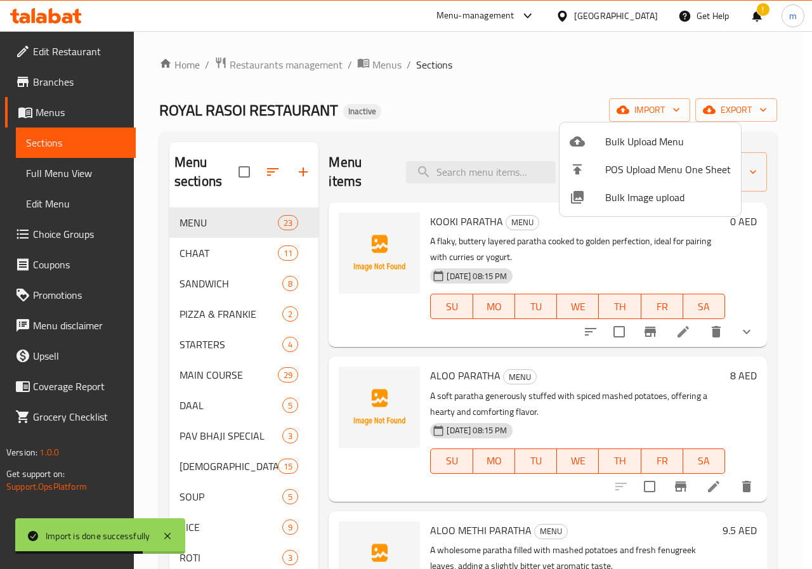
click at [64, 177] on div at bounding box center [406, 284] width 812 height 569
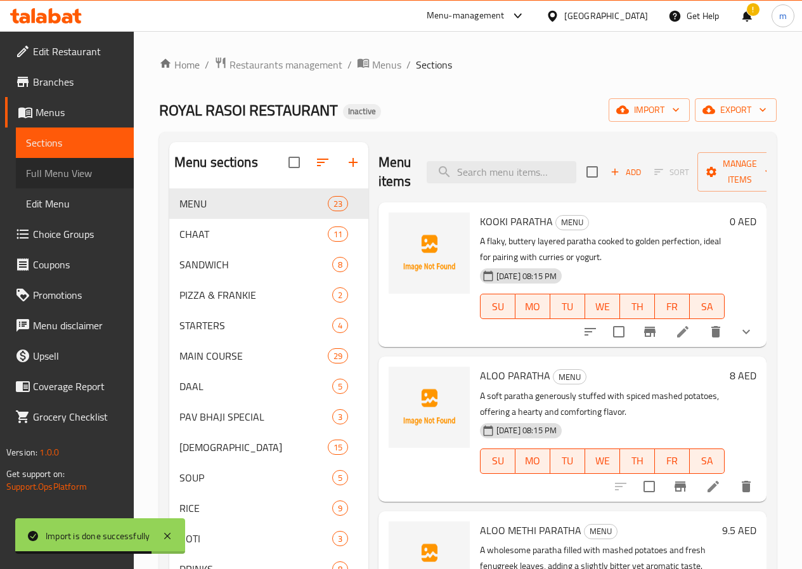
click at [64, 177] on span "Full Menu View" at bounding box center [75, 173] width 98 height 15
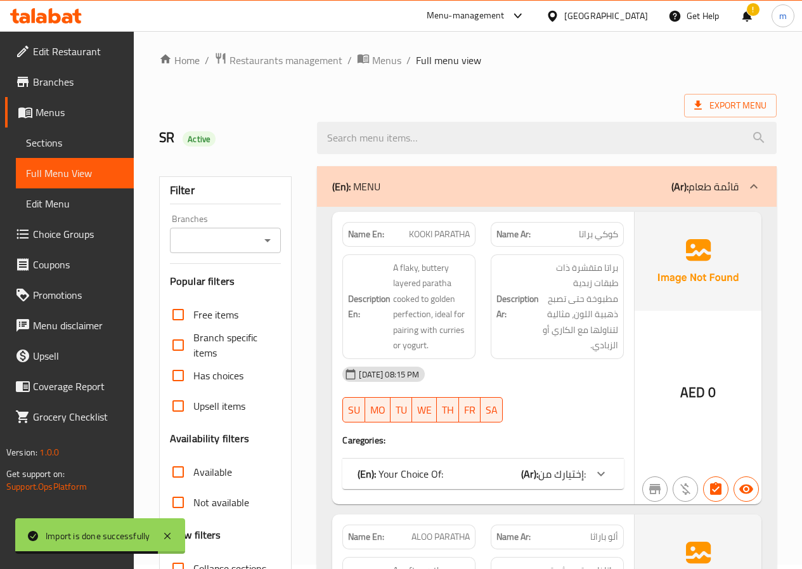
scroll to position [190, 0]
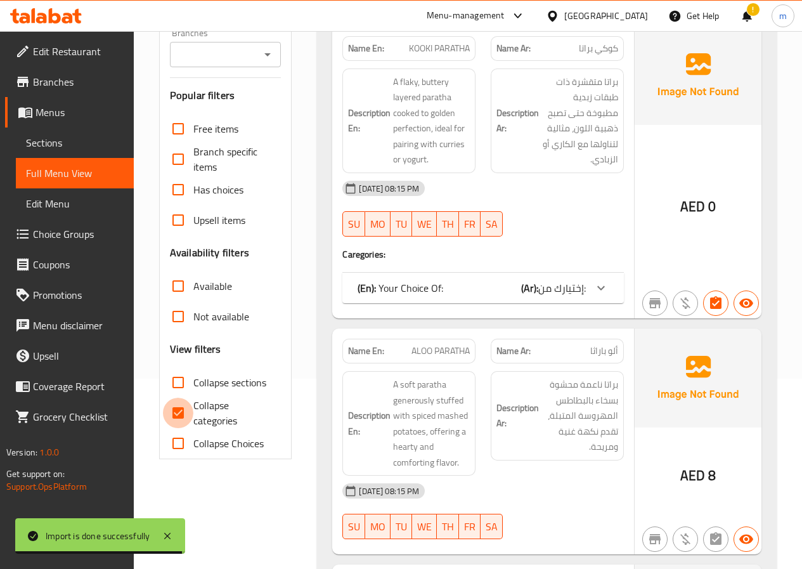
click at [181, 410] on input "Collapse categories" at bounding box center [178, 413] width 30 height 30
checkbox input "false"
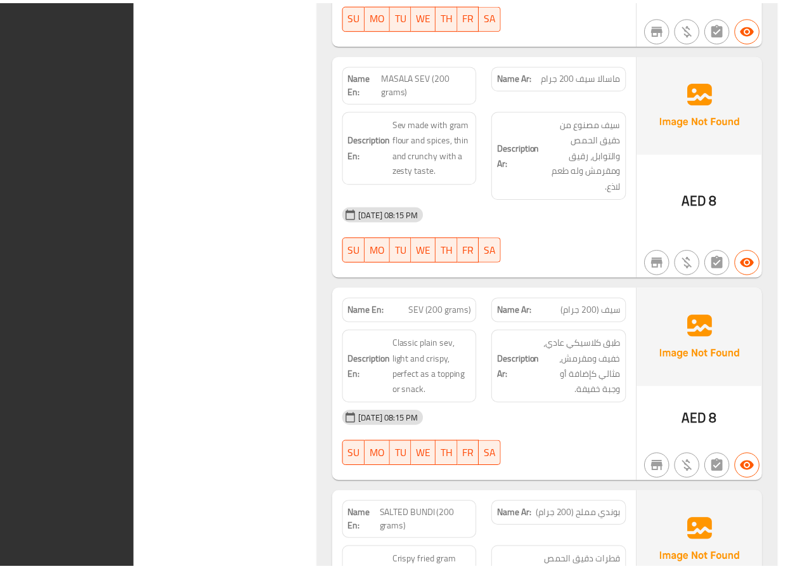
scroll to position [35103, 0]
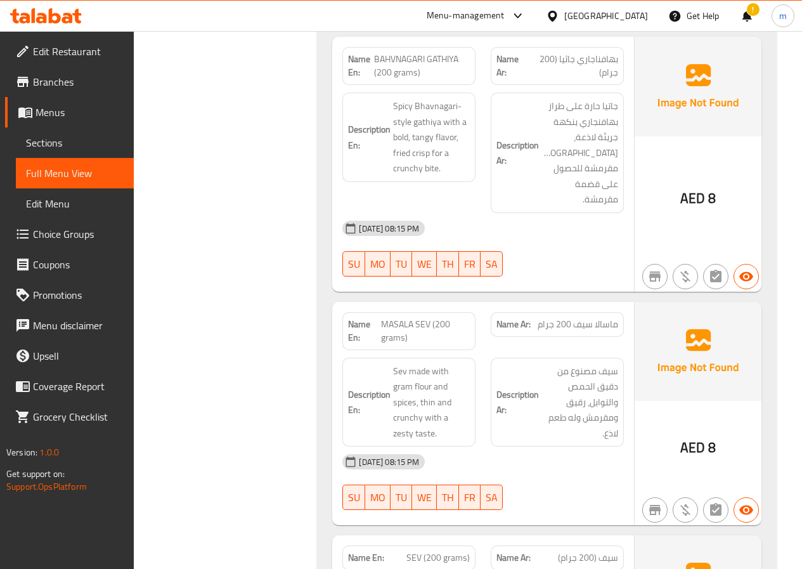
click at [91, 52] on span "Edit Restaurant" at bounding box center [78, 51] width 91 height 15
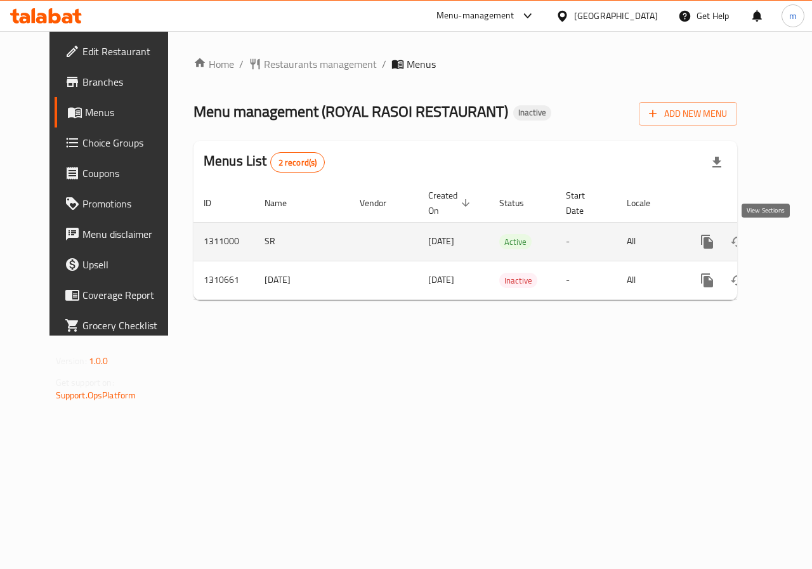
click at [791, 245] on icon "enhanced table" at bounding box center [798, 241] width 15 height 15
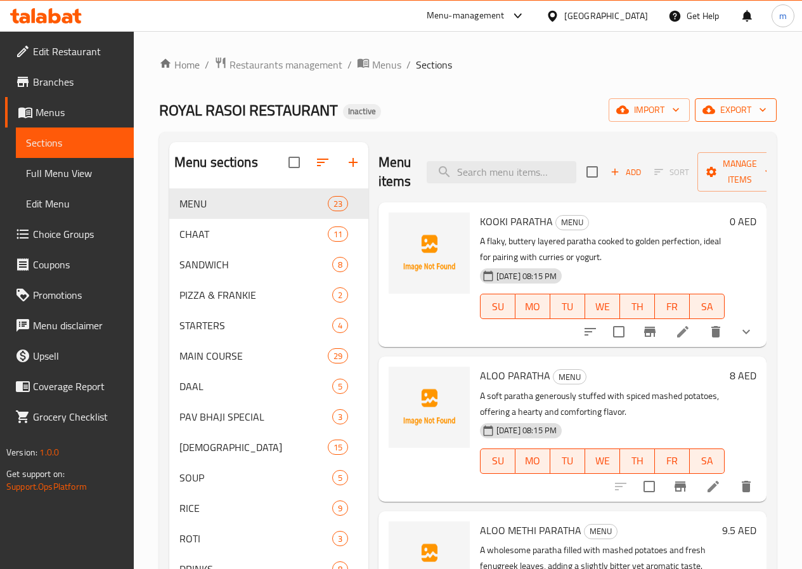
click at [739, 104] on span "export" at bounding box center [736, 110] width 62 height 16
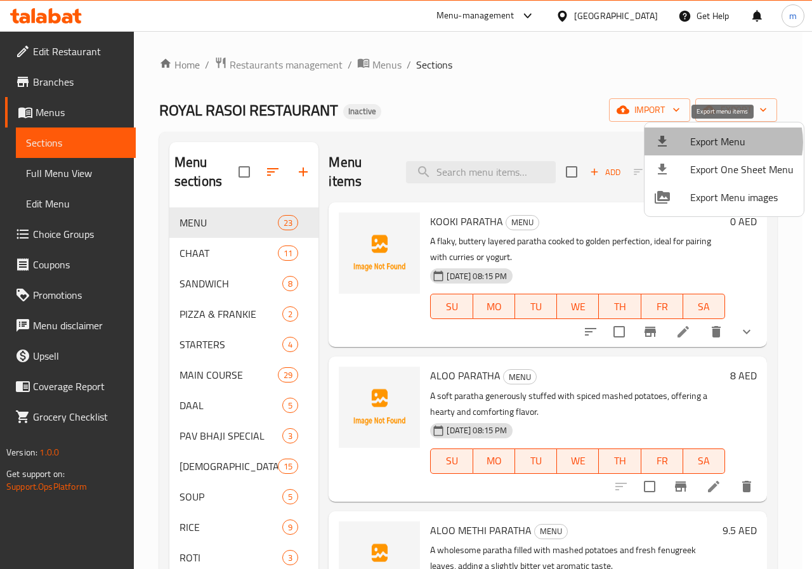
click at [722, 142] on span "Export Menu" at bounding box center [741, 141] width 103 height 15
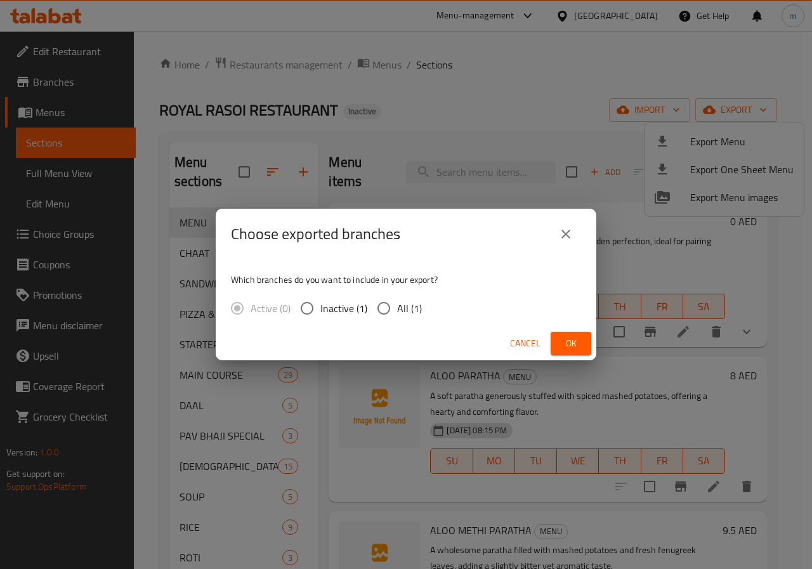
click at [404, 308] on span "All (1)" at bounding box center [409, 308] width 25 height 15
click at [397, 308] on input "All (1)" at bounding box center [383, 308] width 27 height 27
radio input "true"
click at [568, 338] on span "Ok" at bounding box center [571, 343] width 20 height 16
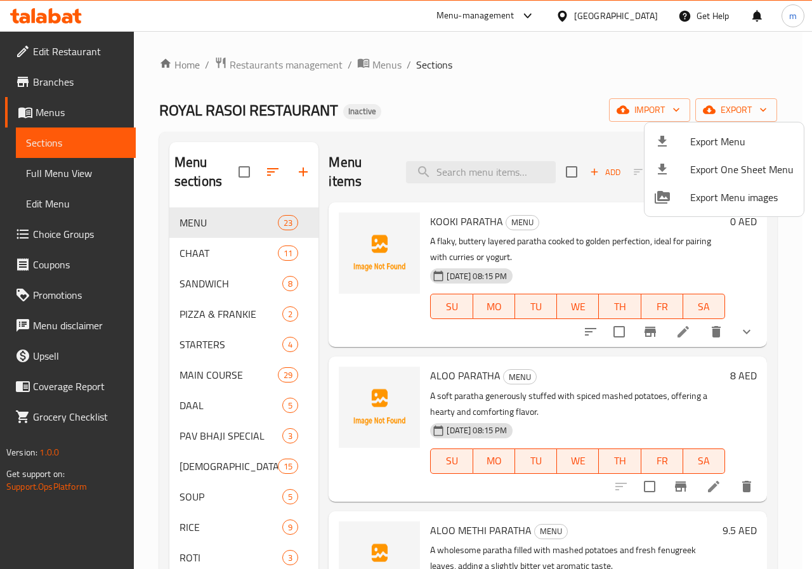
click at [758, 252] on div at bounding box center [406, 284] width 812 height 569
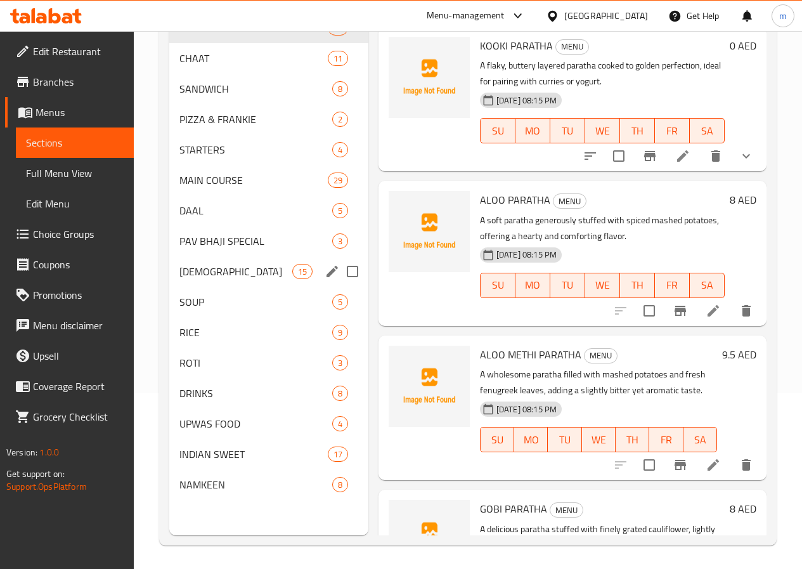
scroll to position [178, 0]
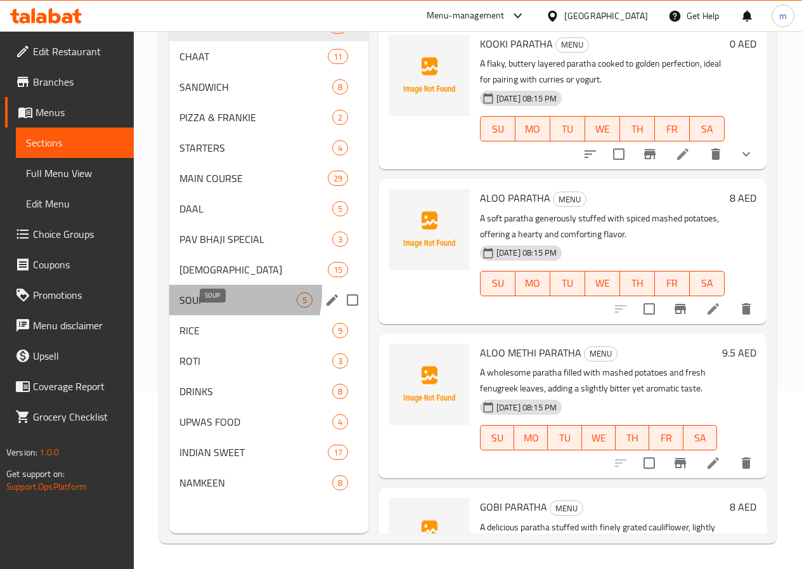
click at [221, 308] on span "SOUP" at bounding box center [237, 299] width 117 height 15
